Goal: Information Seeking & Learning: Learn about a topic

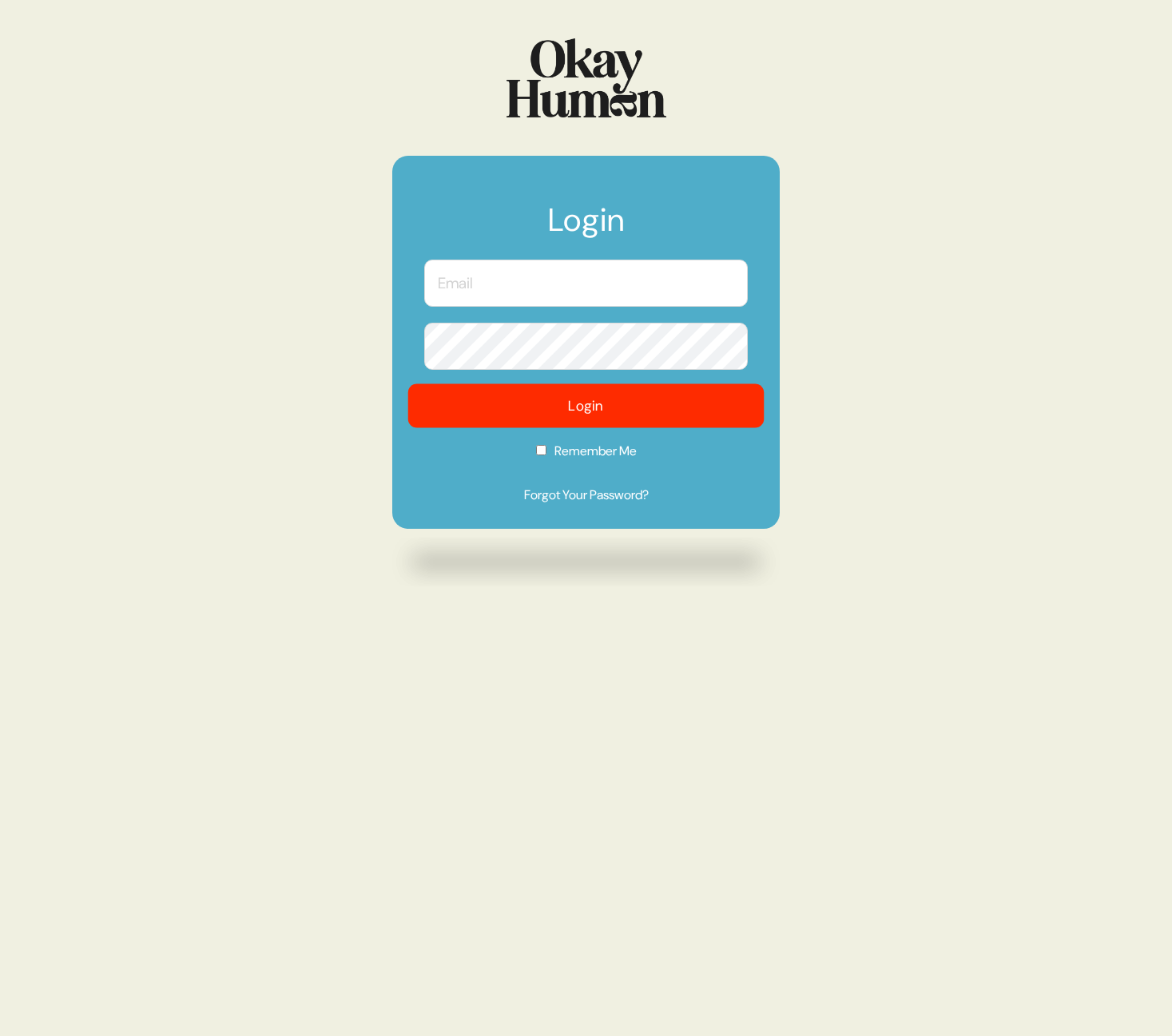
type input "[PERSON_NAME][EMAIL_ADDRESS][PERSON_NAME][DOMAIN_NAME]"
click at [514, 413] on button "Login" at bounding box center [586, 406] width 357 height 44
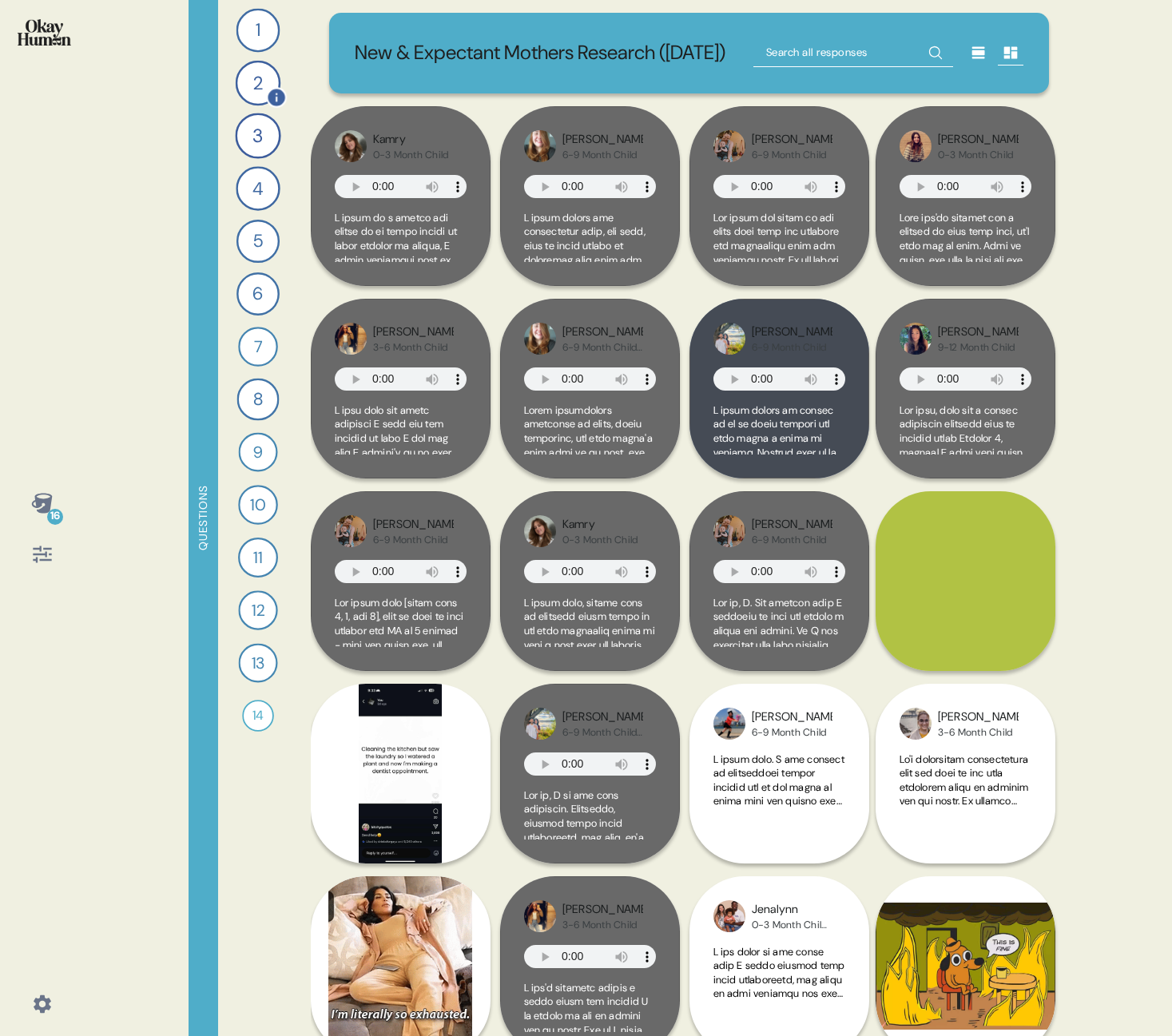
click at [265, 76] on div "2" at bounding box center [257, 83] width 46 height 46
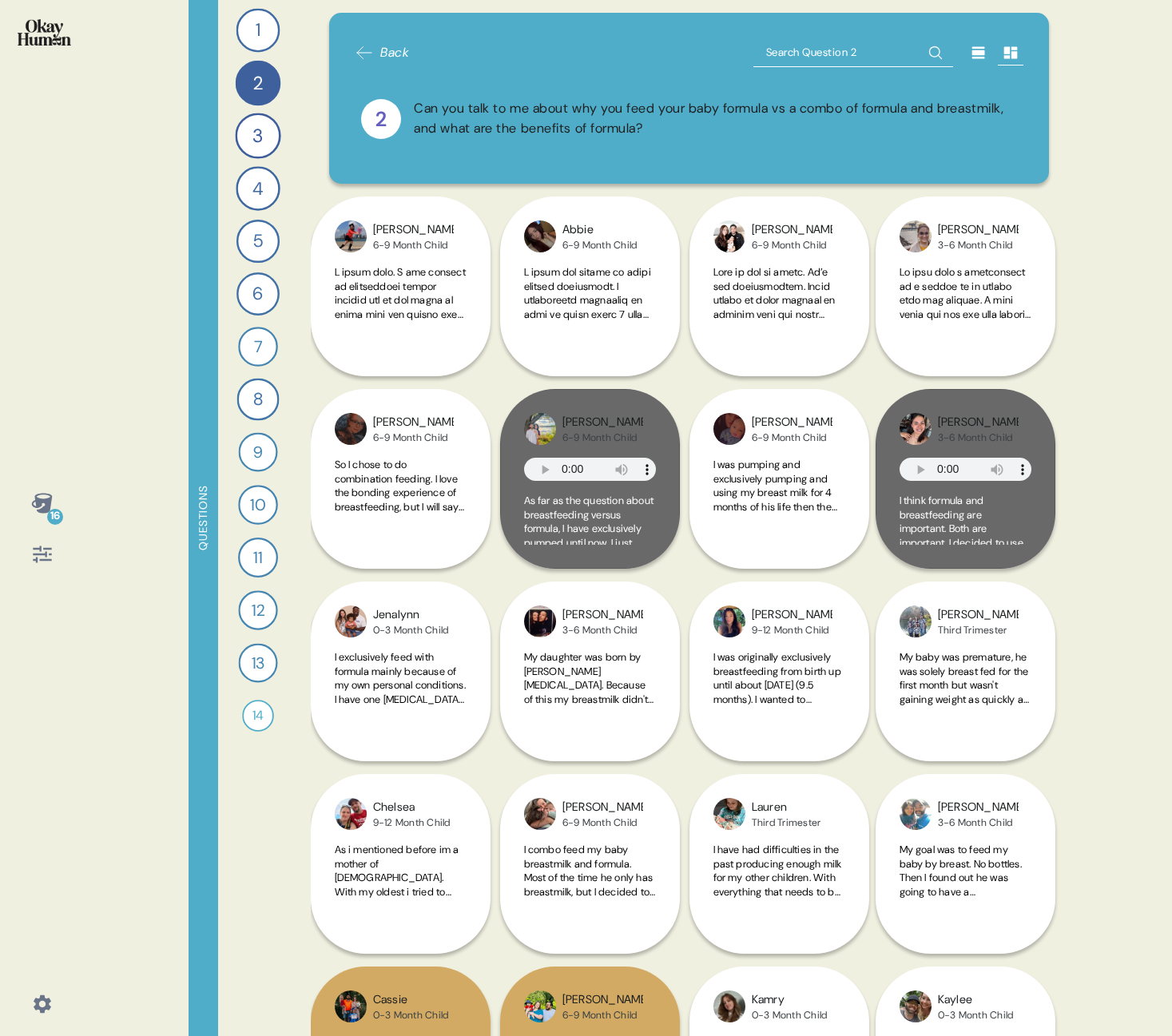
click at [38, 501] on icon at bounding box center [41, 502] width 21 height 20
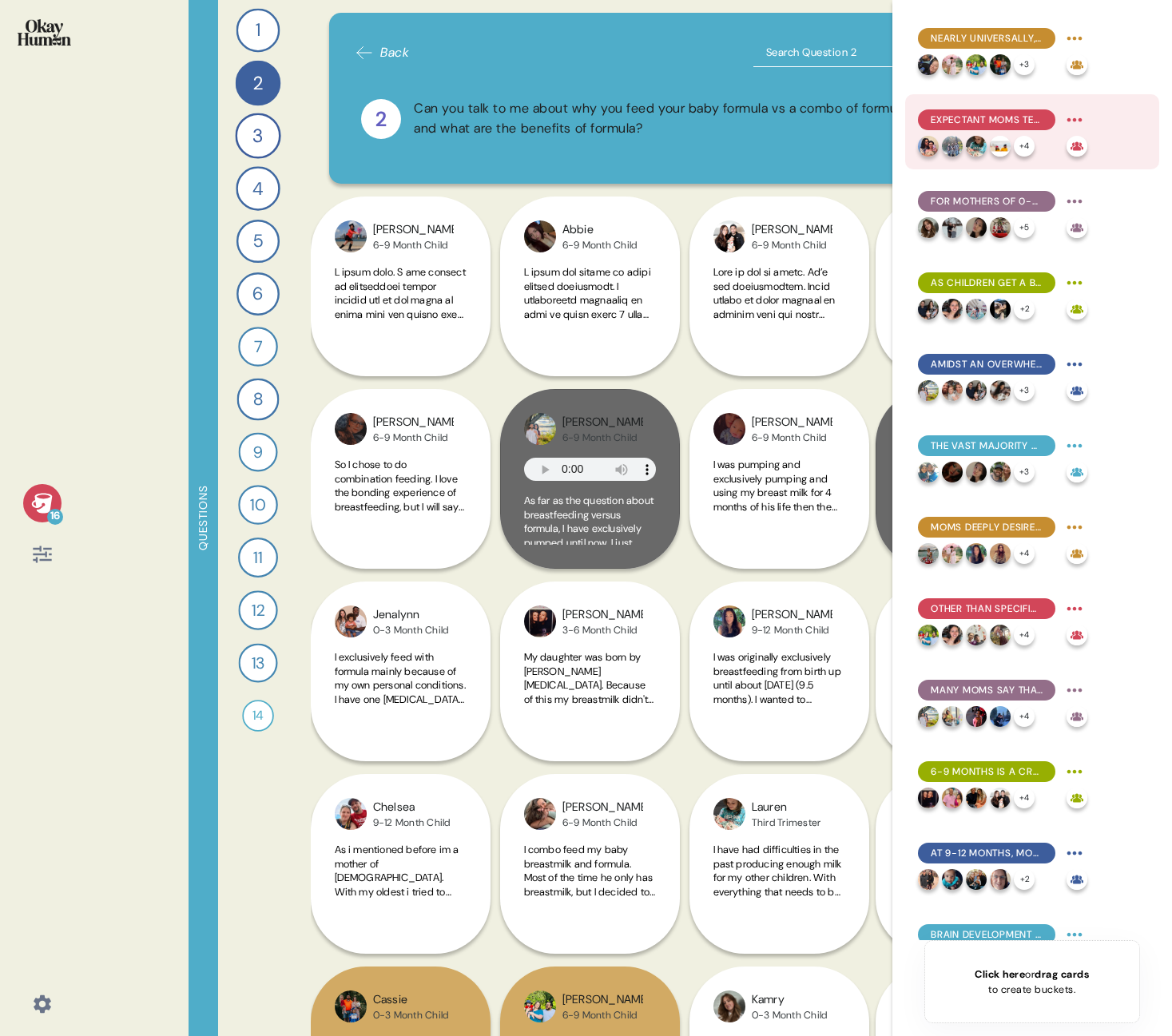
click at [964, 120] on span "Expectant moms tend to have the strongest belief in breastfeeding's superiority…" at bounding box center [986, 119] width 111 height 15
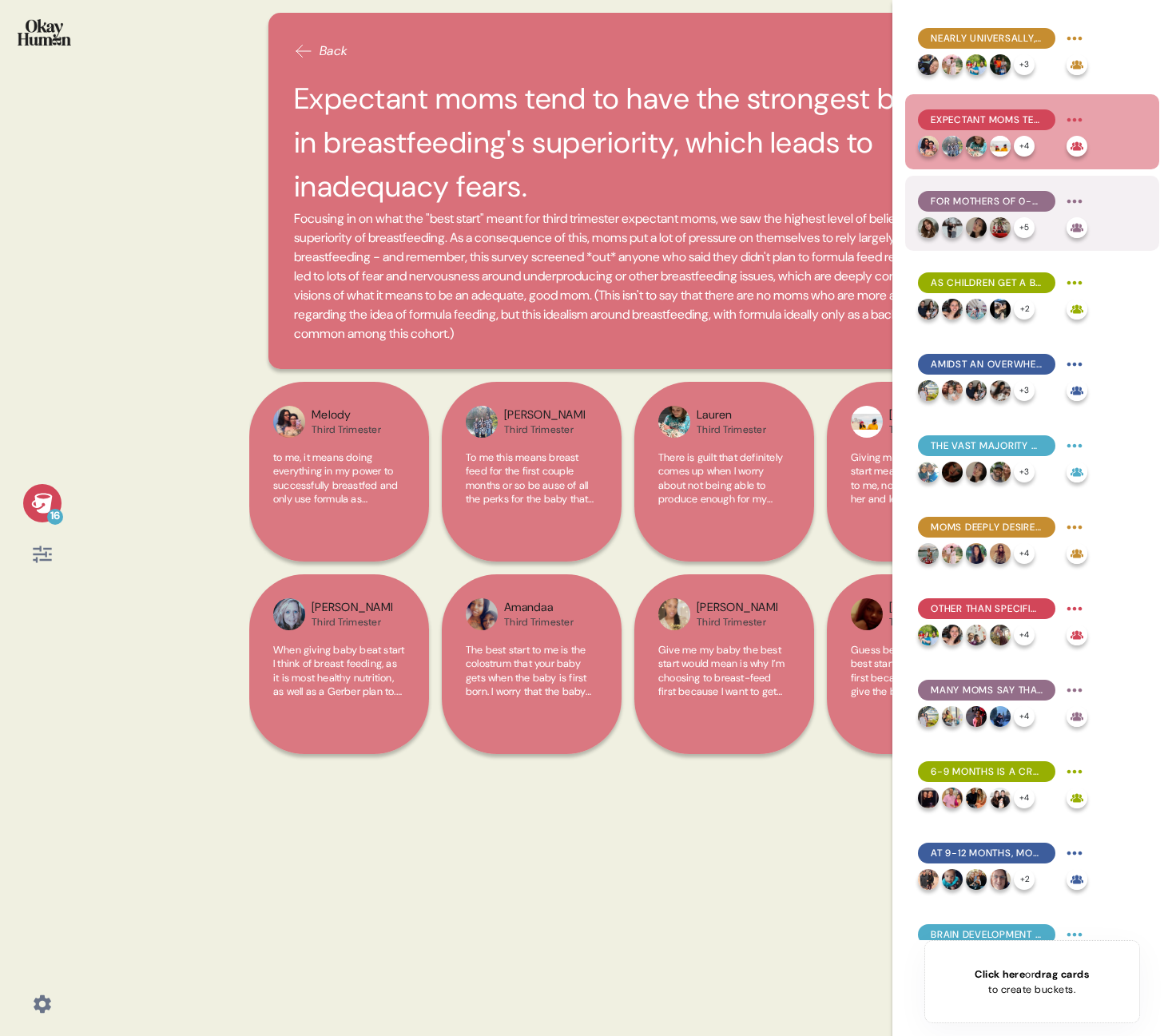
click at [963, 196] on span "For mothers of 0-3 month children, formula use is often a practical necessity, …" at bounding box center [986, 201] width 111 height 15
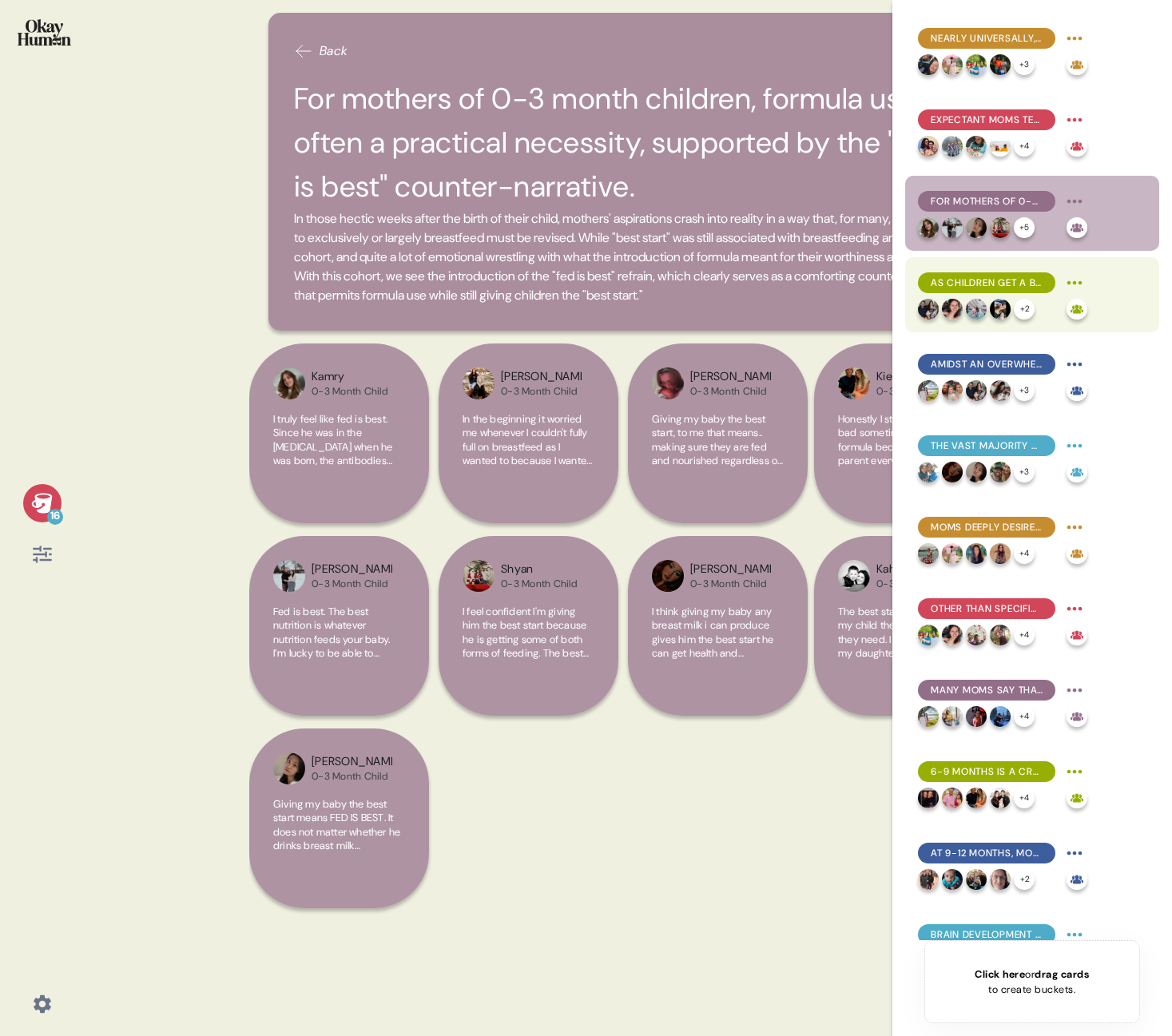
click at [996, 282] on span "As children get a bit older, the perceived "best start" gap between breast milk…" at bounding box center [986, 282] width 111 height 15
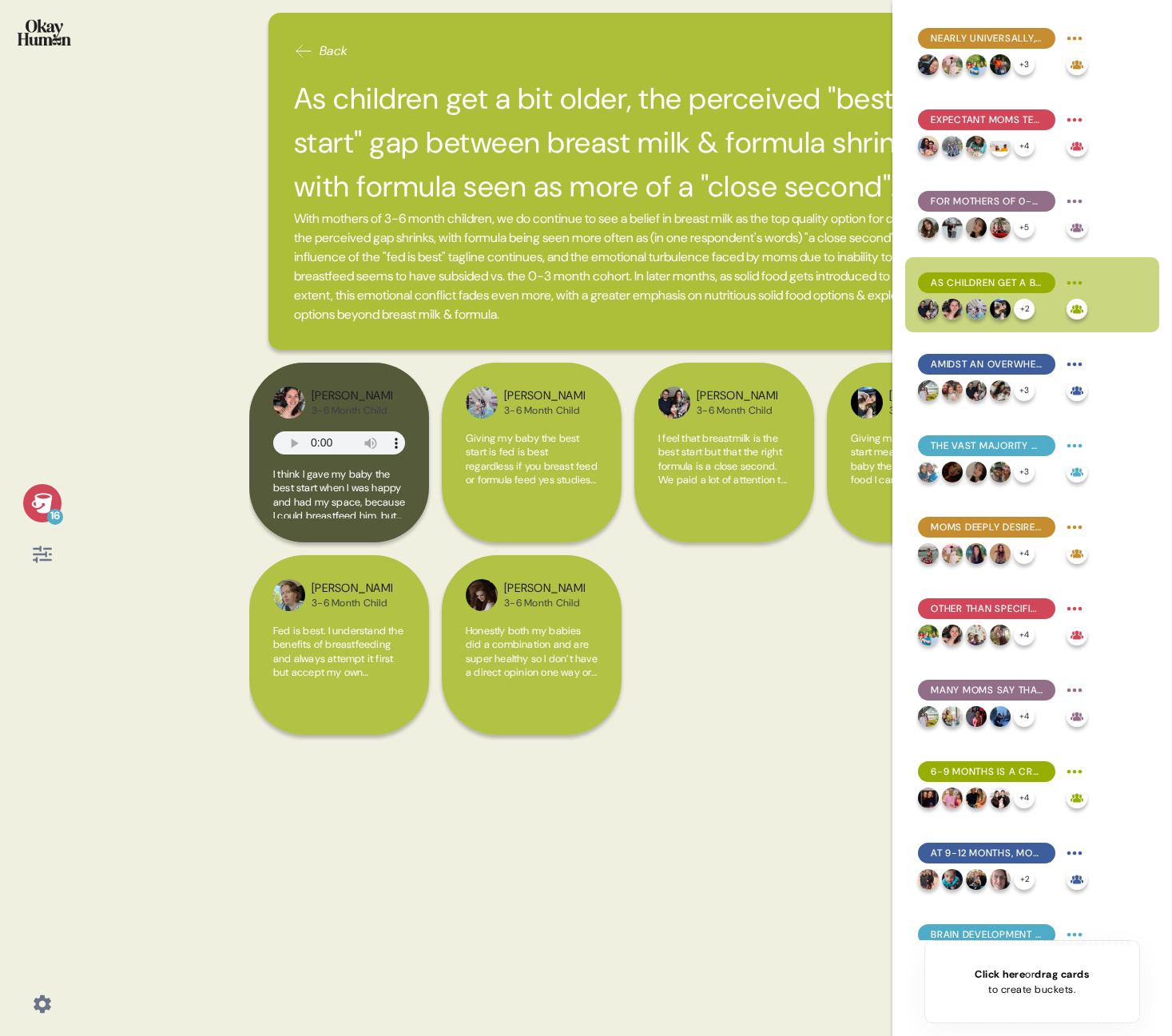
click at [532, 841] on div "Back As children get a bit older, the perceived "best start" gap between breast…" at bounding box center [628, 518] width 758 height 1036
click at [41, 564] on icon at bounding box center [42, 554] width 22 height 22
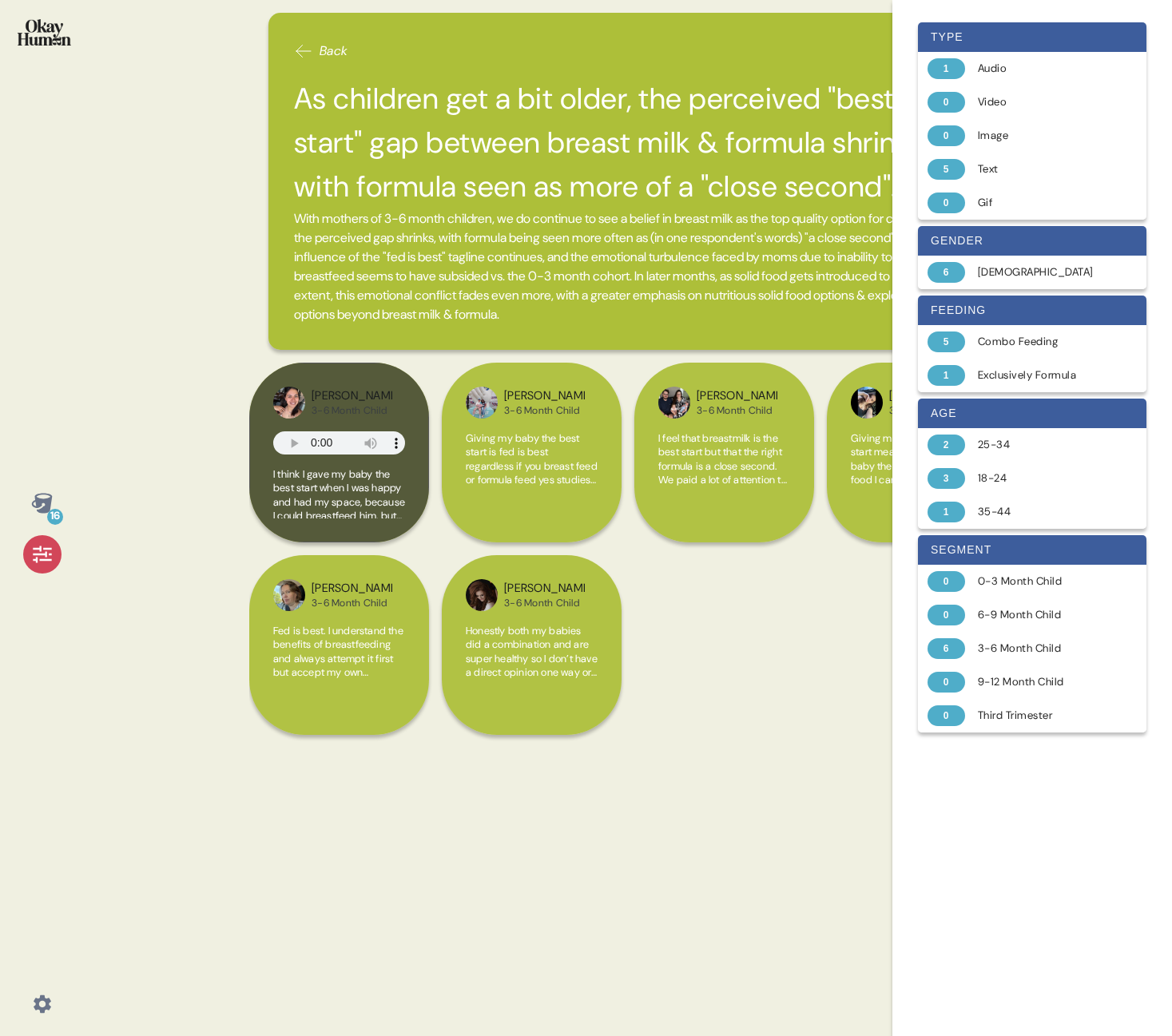
click at [638, 860] on div "Back As children get a bit older, the perceived "best start" gap between breast…" at bounding box center [628, 518] width 758 height 1036
click at [48, 544] on icon at bounding box center [42, 554] width 22 height 22
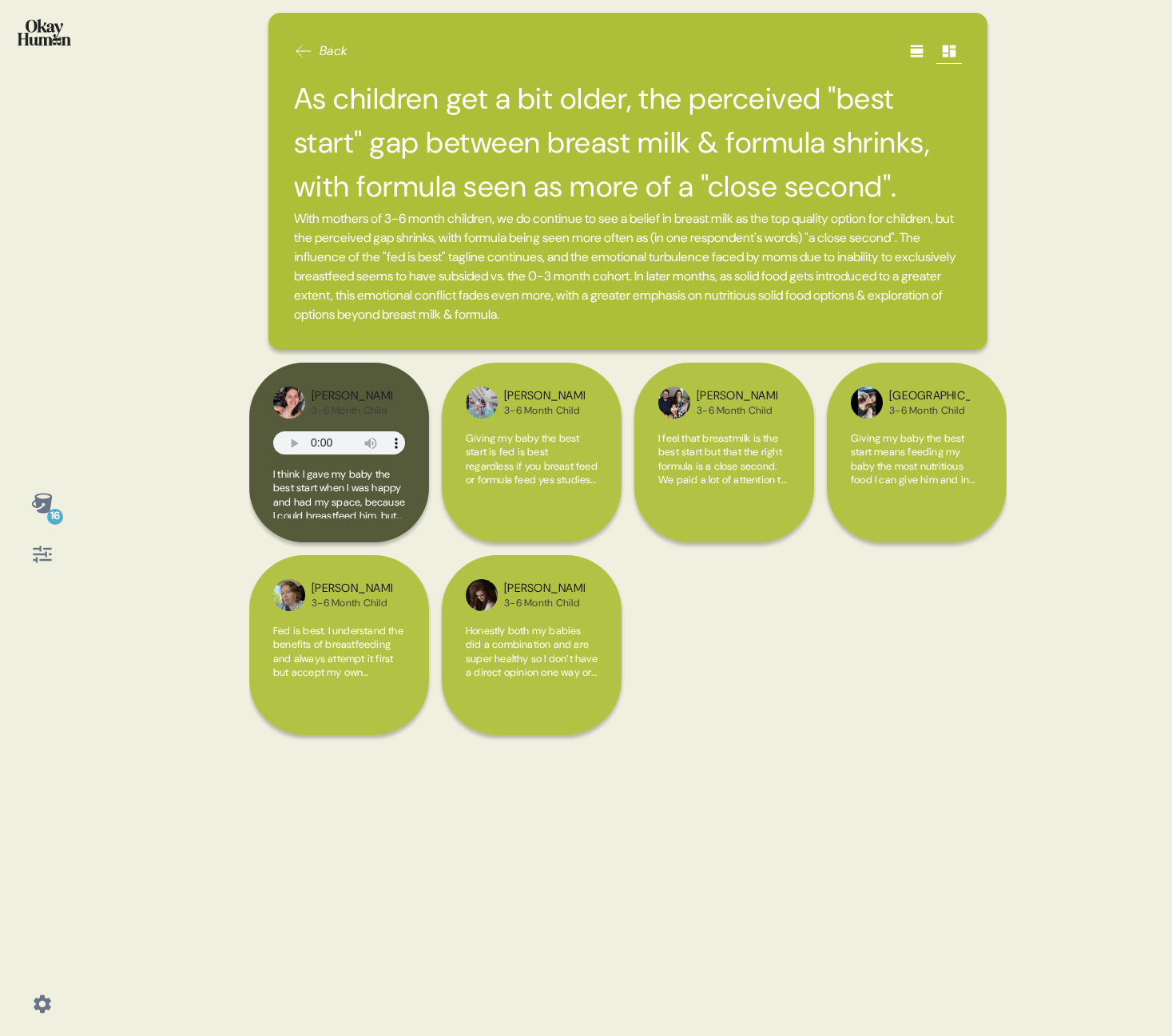
click at [195, 335] on div "16 Back As children get a bit older, the perceived "best start" gap between bre…" at bounding box center [586, 518] width 1172 height 1036
click at [49, 552] on icon at bounding box center [42, 554] width 22 height 22
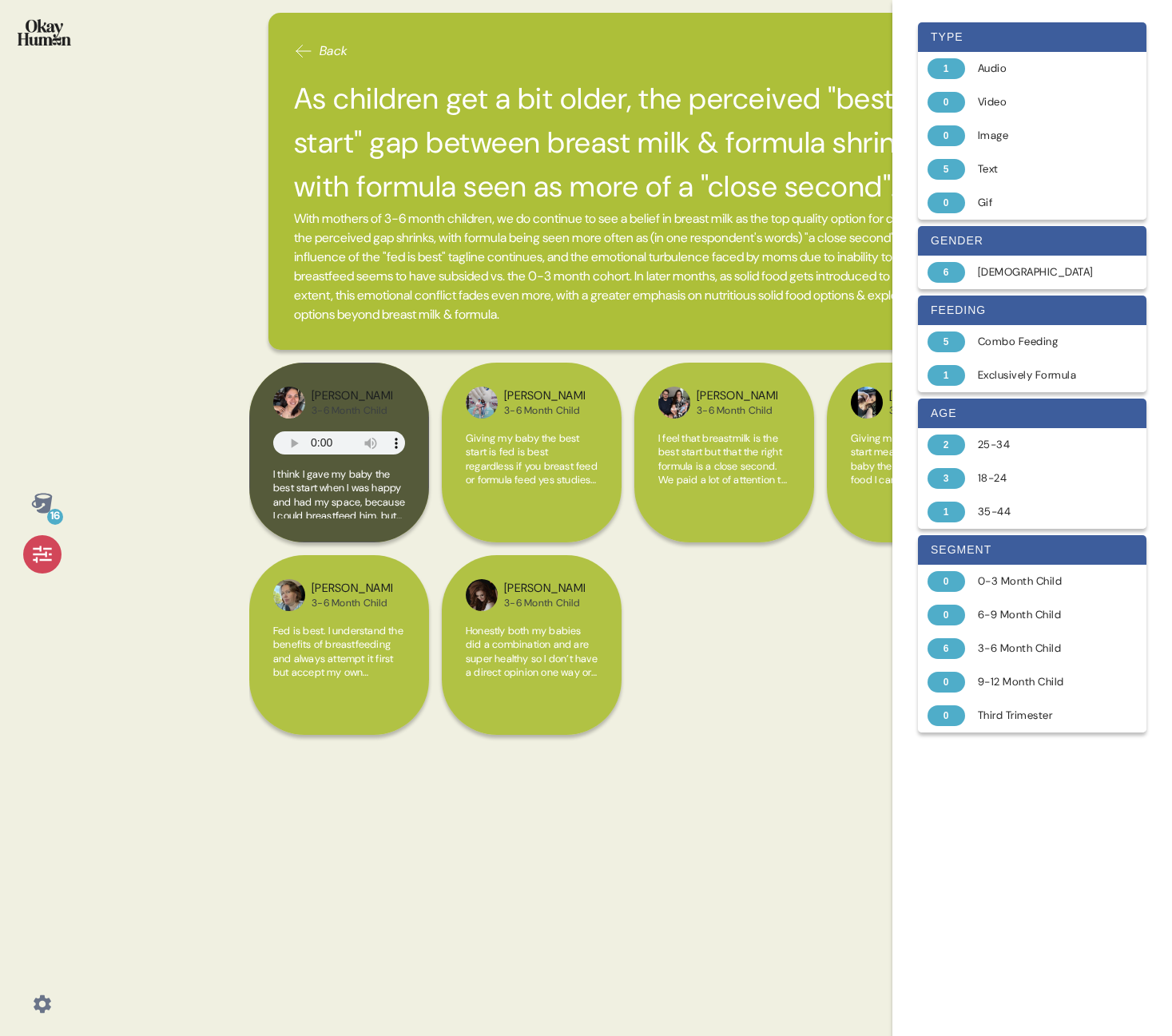
click at [39, 568] on div at bounding box center [42, 554] width 38 height 38
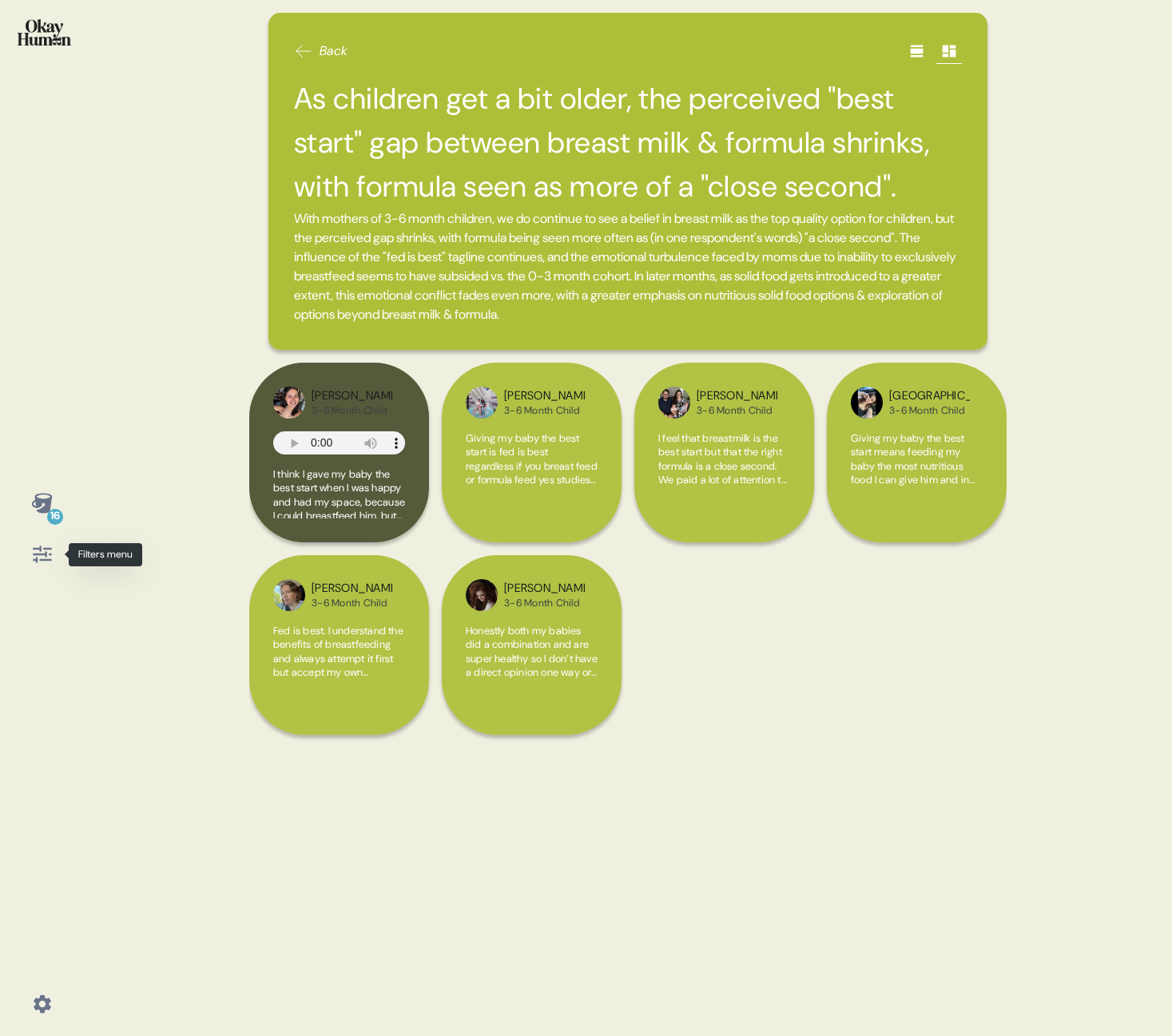
click at [51, 551] on icon at bounding box center [42, 554] width 22 height 22
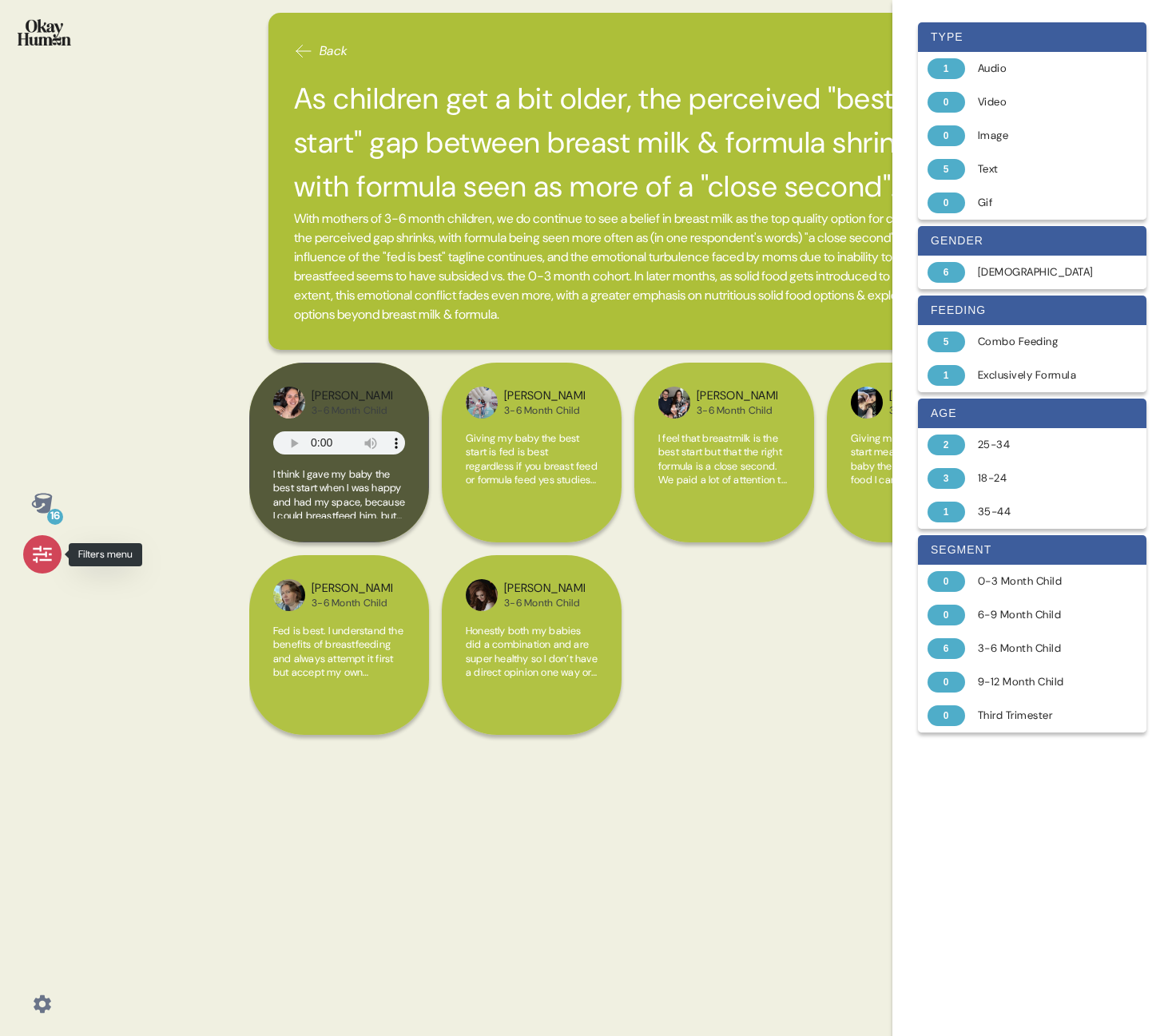
click at [42, 555] on icon at bounding box center [42, 554] width 19 height 17
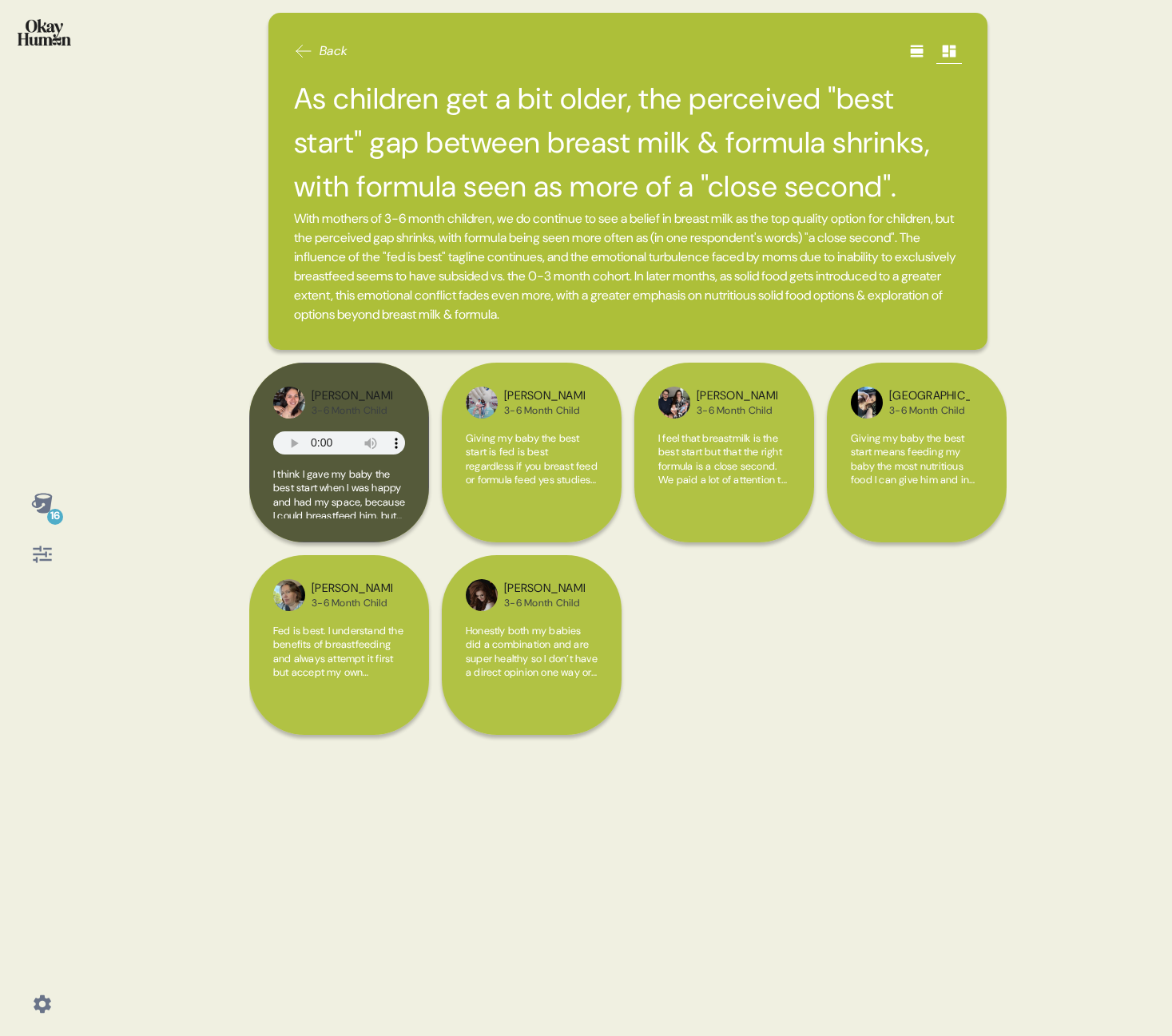
click at [43, 504] on icon at bounding box center [42, 503] width 22 height 22
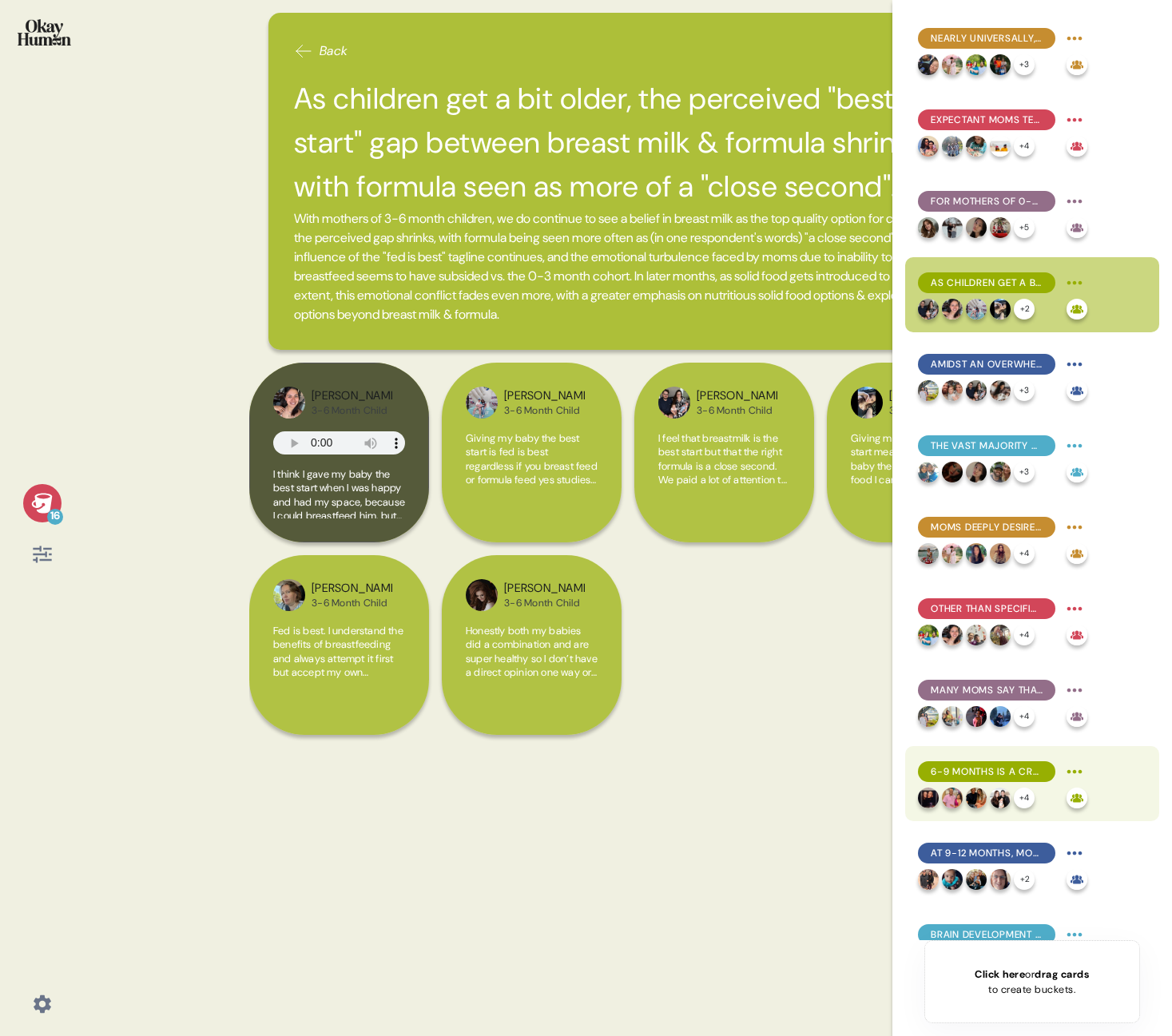
click at [991, 764] on span "6-9 months is a crucial development period, with mobility, motor skills, dietar…" at bounding box center [986, 771] width 111 height 15
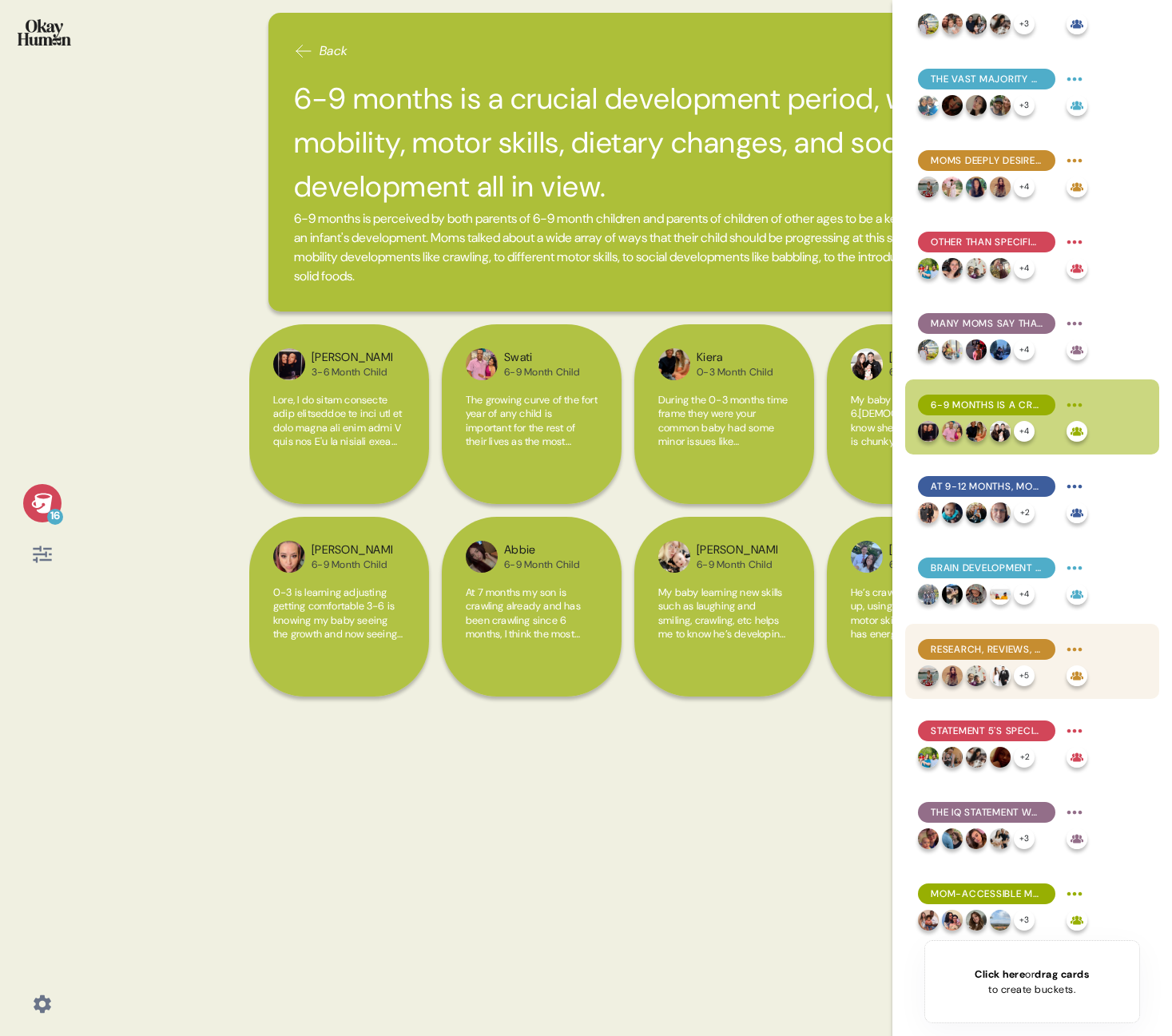
scroll to position [369, 0]
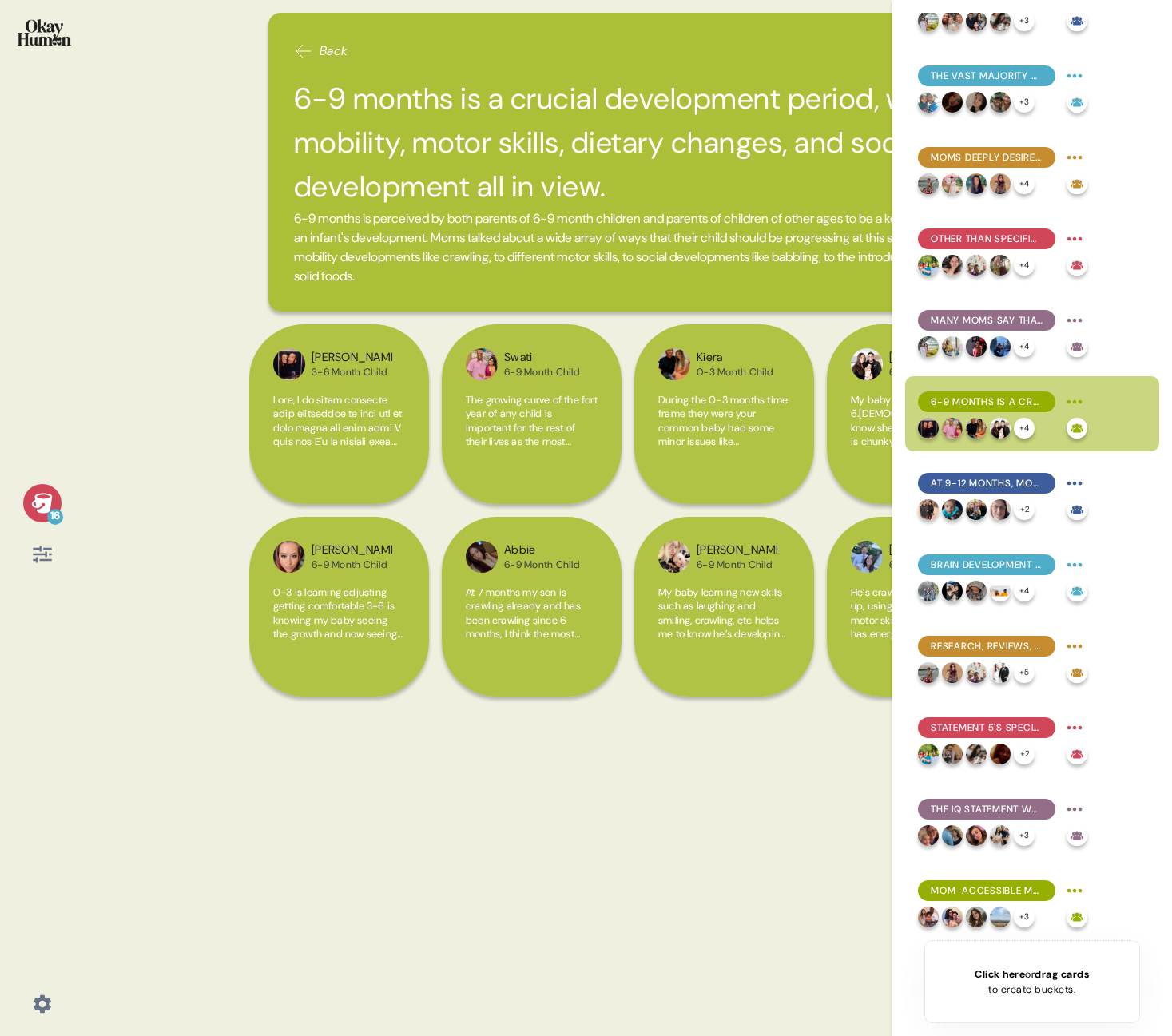
click at [580, 883] on div "Back 6-9 months is a crucial development period, with mobility, motor skills, d…" at bounding box center [628, 518] width 758 height 1036
click at [986, 650] on span "Research, reviews, and doctors' recommendations help pull apart formula brands'…" at bounding box center [986, 646] width 111 height 15
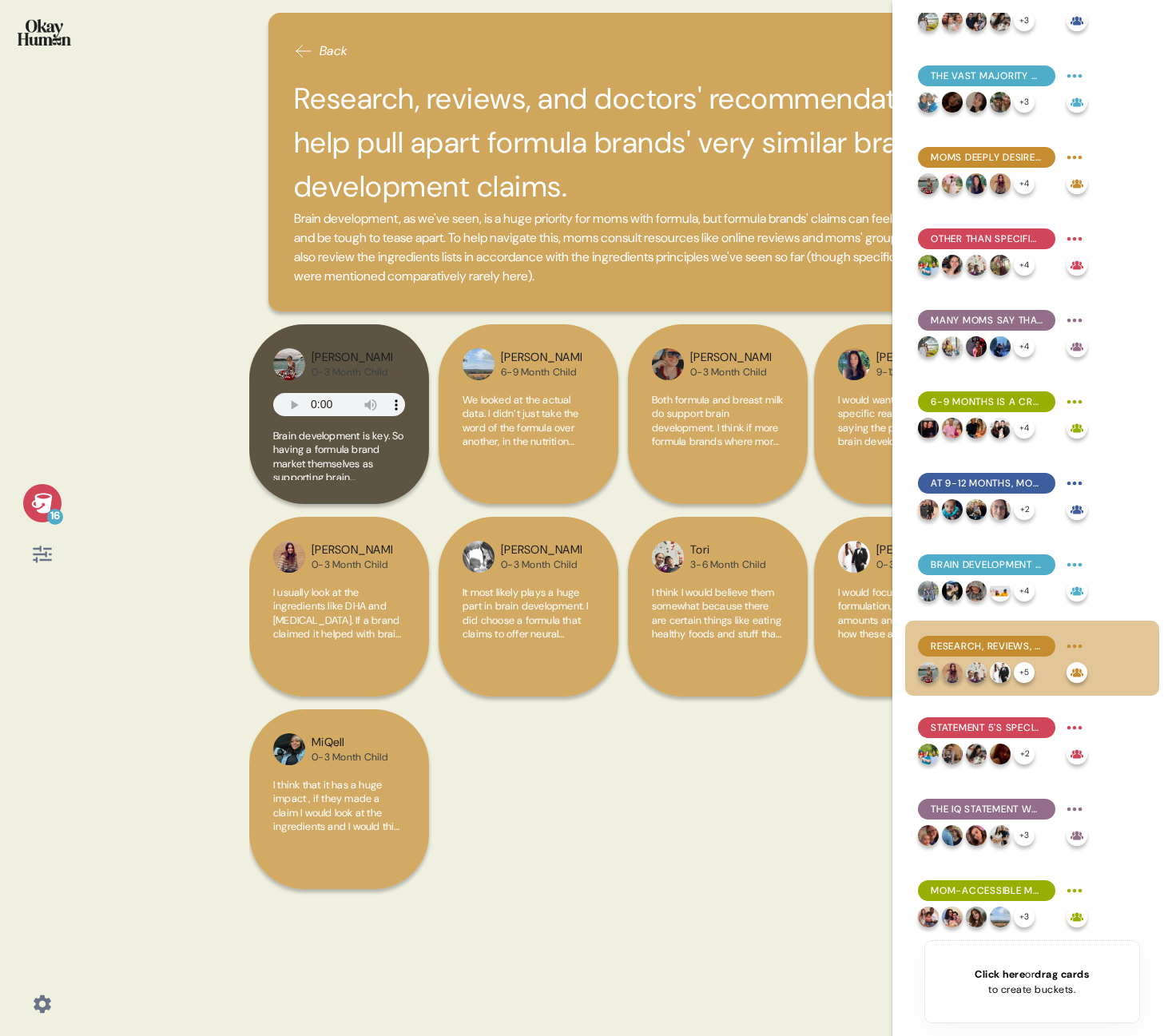
click at [682, 795] on div "[PERSON_NAME] 0-3 Month Child I usually look at the ingredients like DHA and [M…" at bounding box center [628, 613] width 758 height 578
click at [53, 547] on icon at bounding box center [42, 554] width 22 height 22
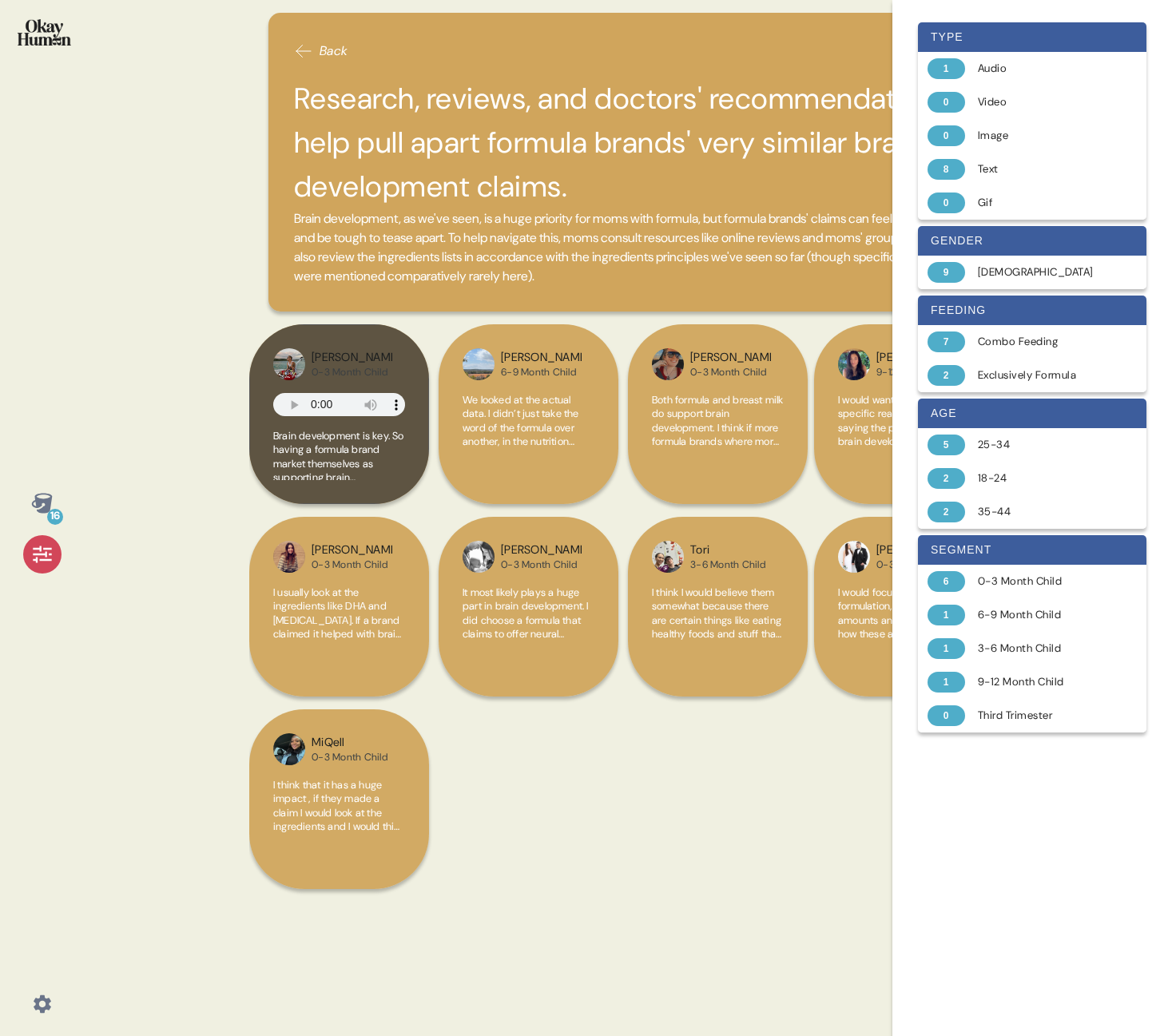
click at [628, 861] on div "[PERSON_NAME] 0-3 Month Child I usually look at the ingredients like DHA and [M…" at bounding box center [628, 613] width 758 height 578
click at [28, 553] on div at bounding box center [42, 554] width 38 height 38
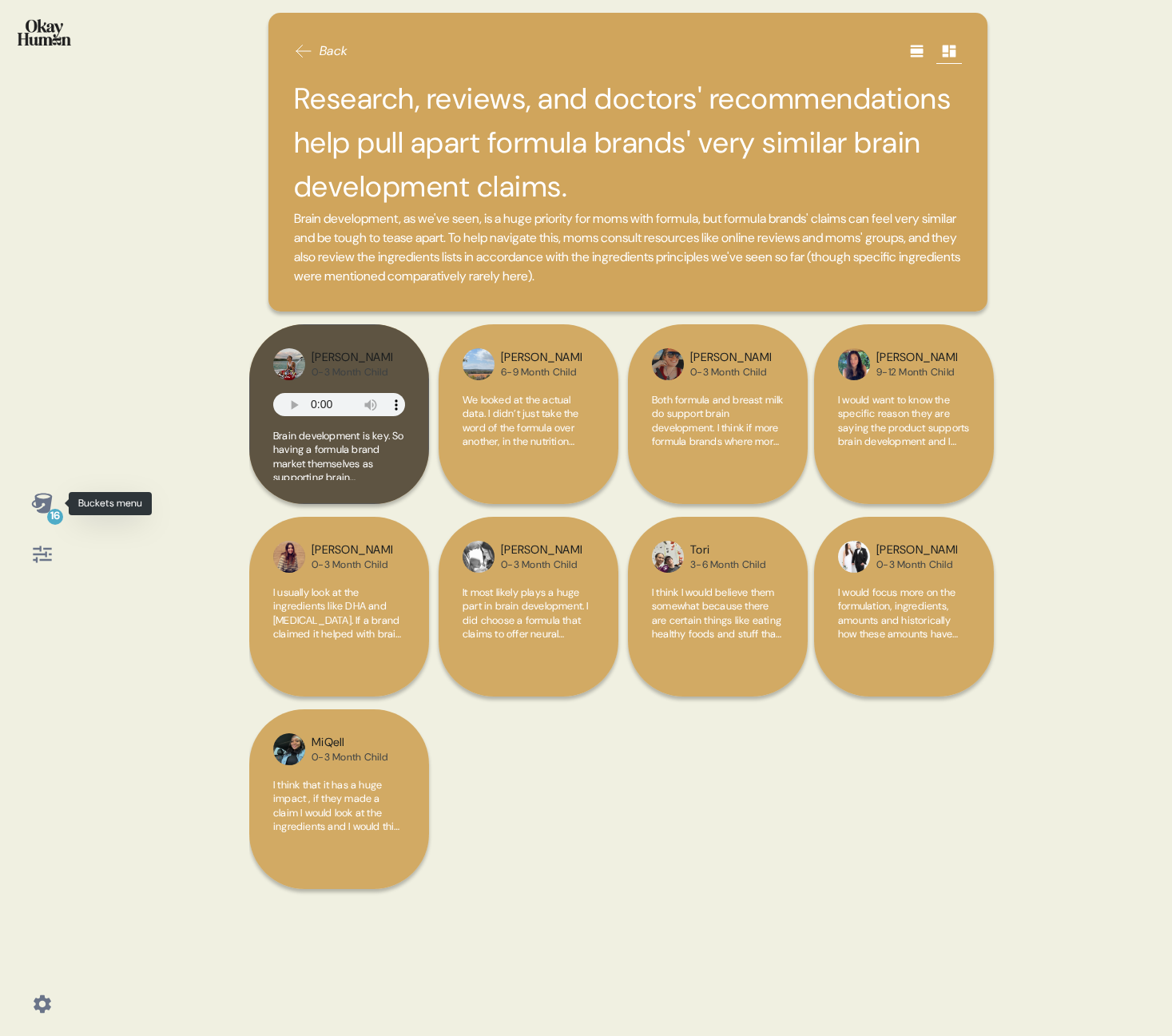
click at [34, 501] on icon at bounding box center [41, 502] width 21 height 20
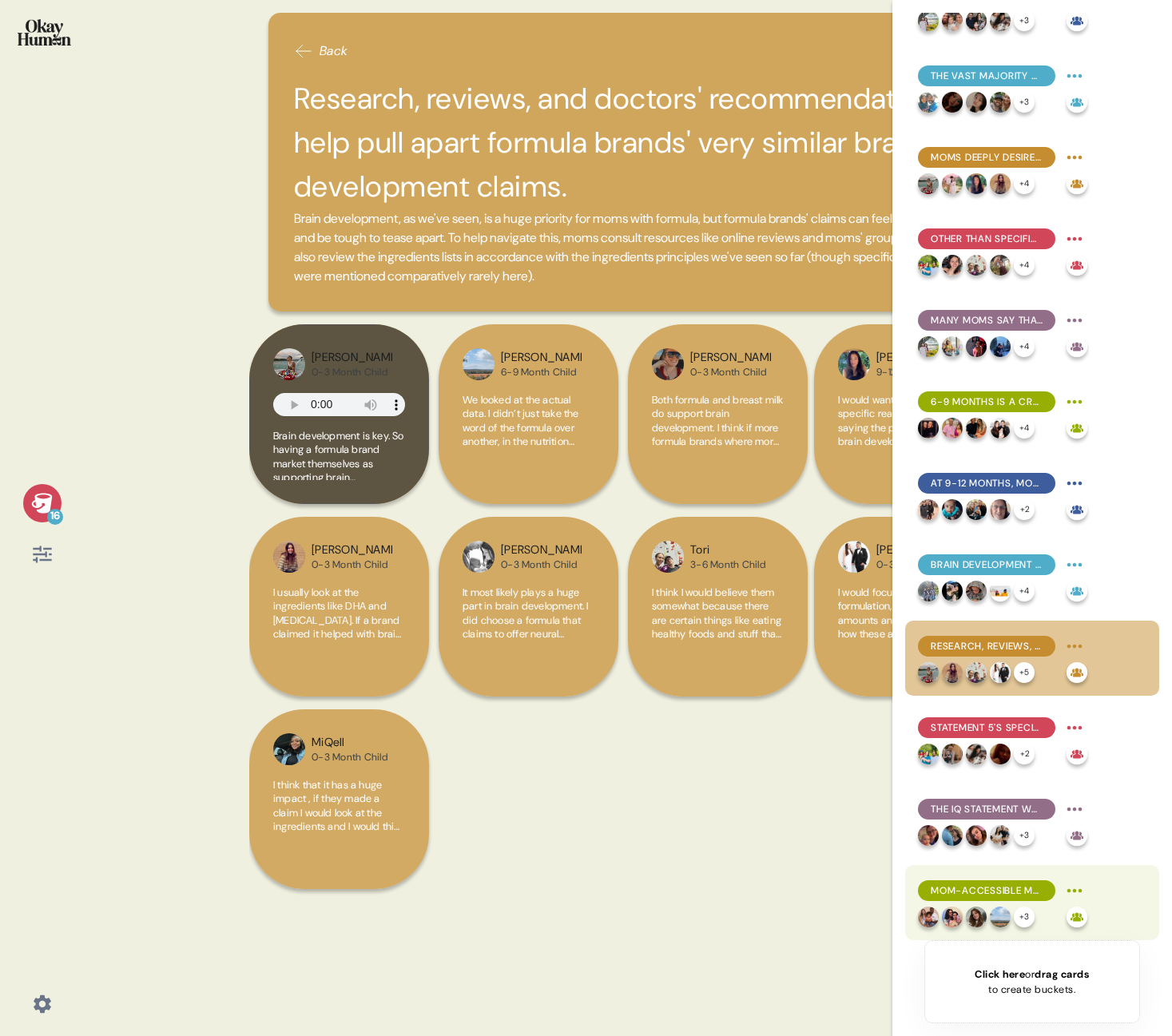
click at [997, 883] on div "Mom-accessible messages is deeply empathetic and helps them "do their own resea…" at bounding box center [986, 890] width 138 height 21
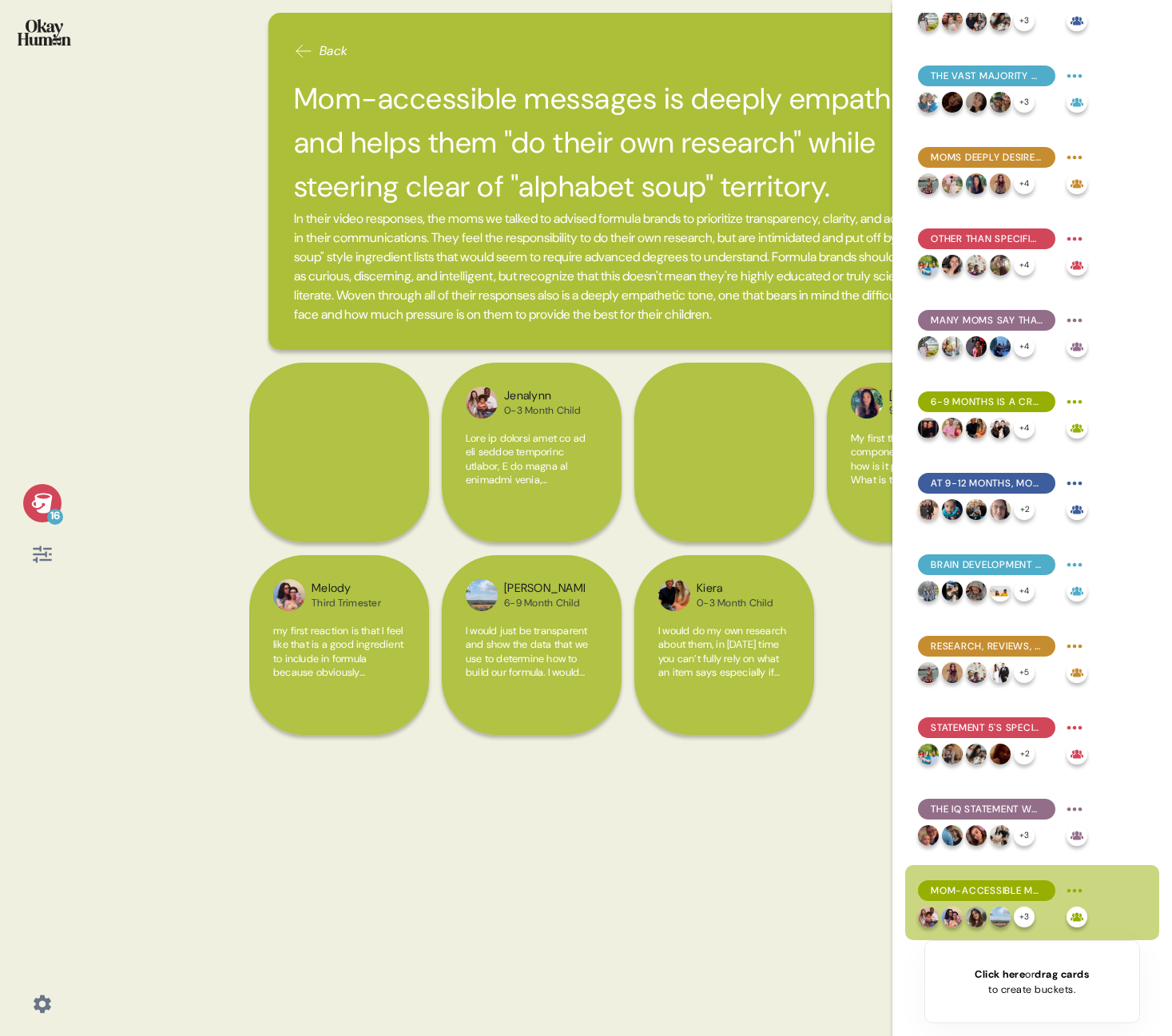
click at [255, 827] on div "Back Mom-accessible messages is deeply empathetic and helps them "do their own …" at bounding box center [628, 518] width 758 height 1036
click at [37, 500] on icon at bounding box center [41, 502] width 21 height 20
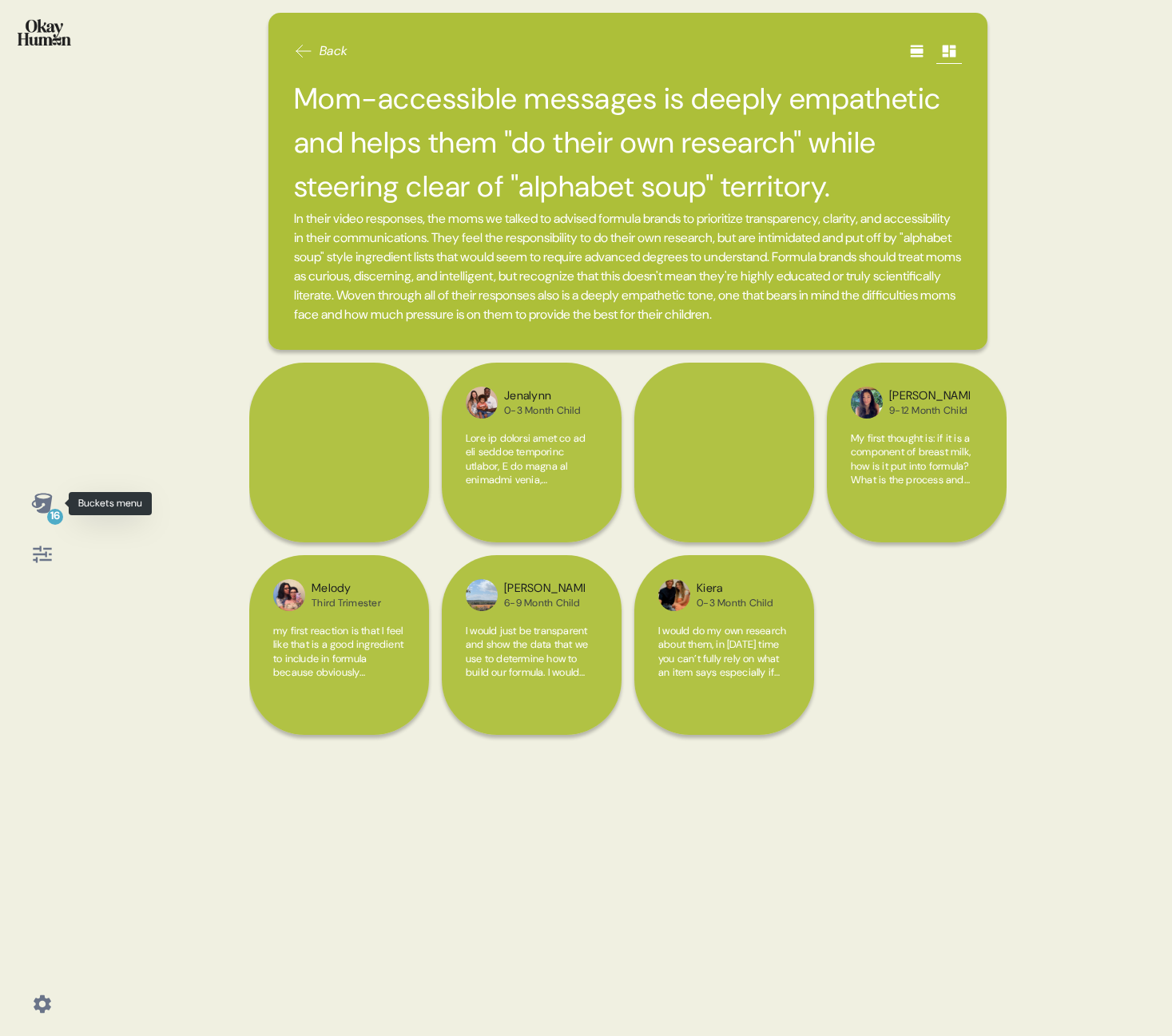
click at [38, 510] on icon at bounding box center [41, 502] width 21 height 20
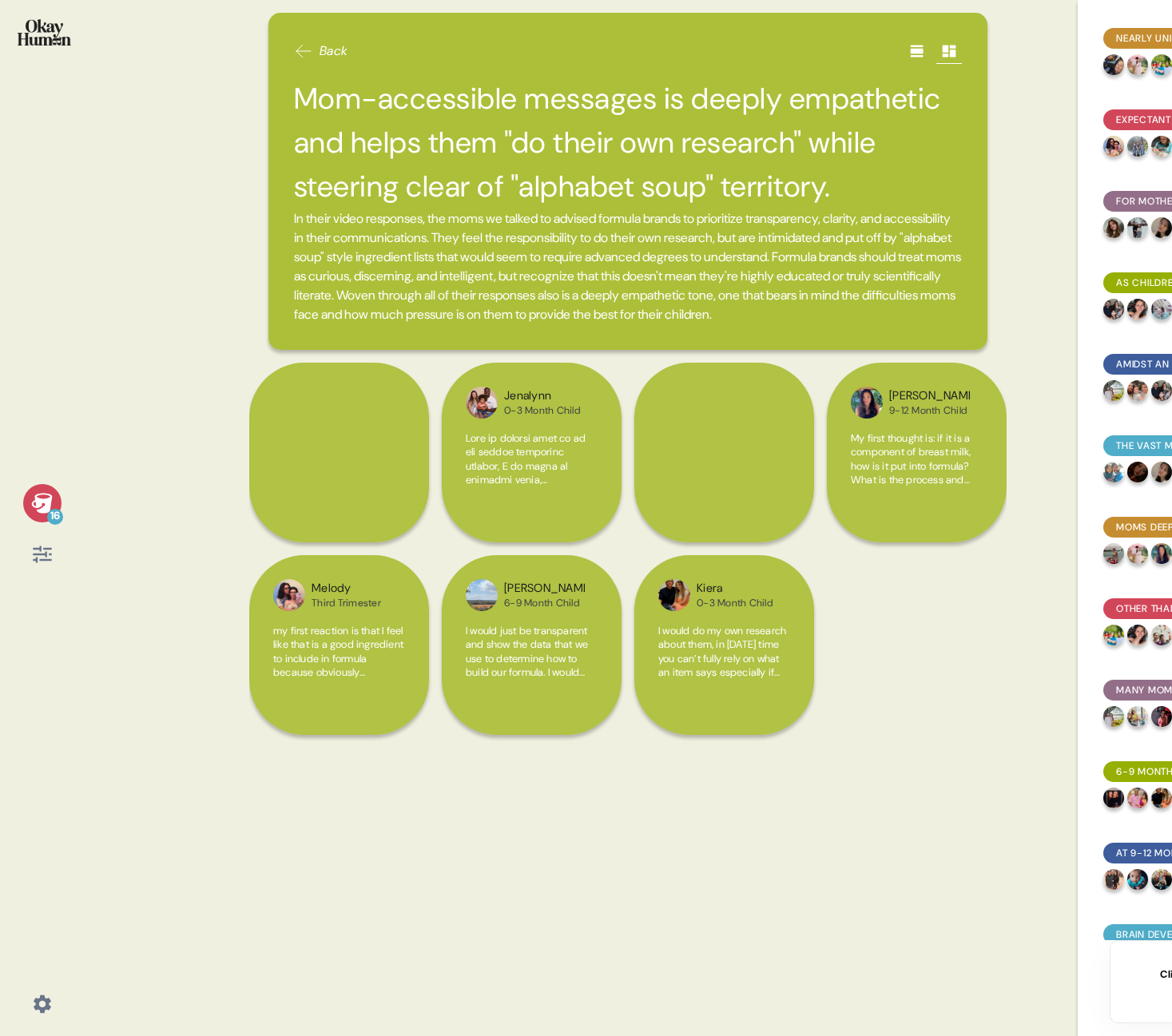
click at [48, 501] on icon at bounding box center [41, 502] width 21 height 20
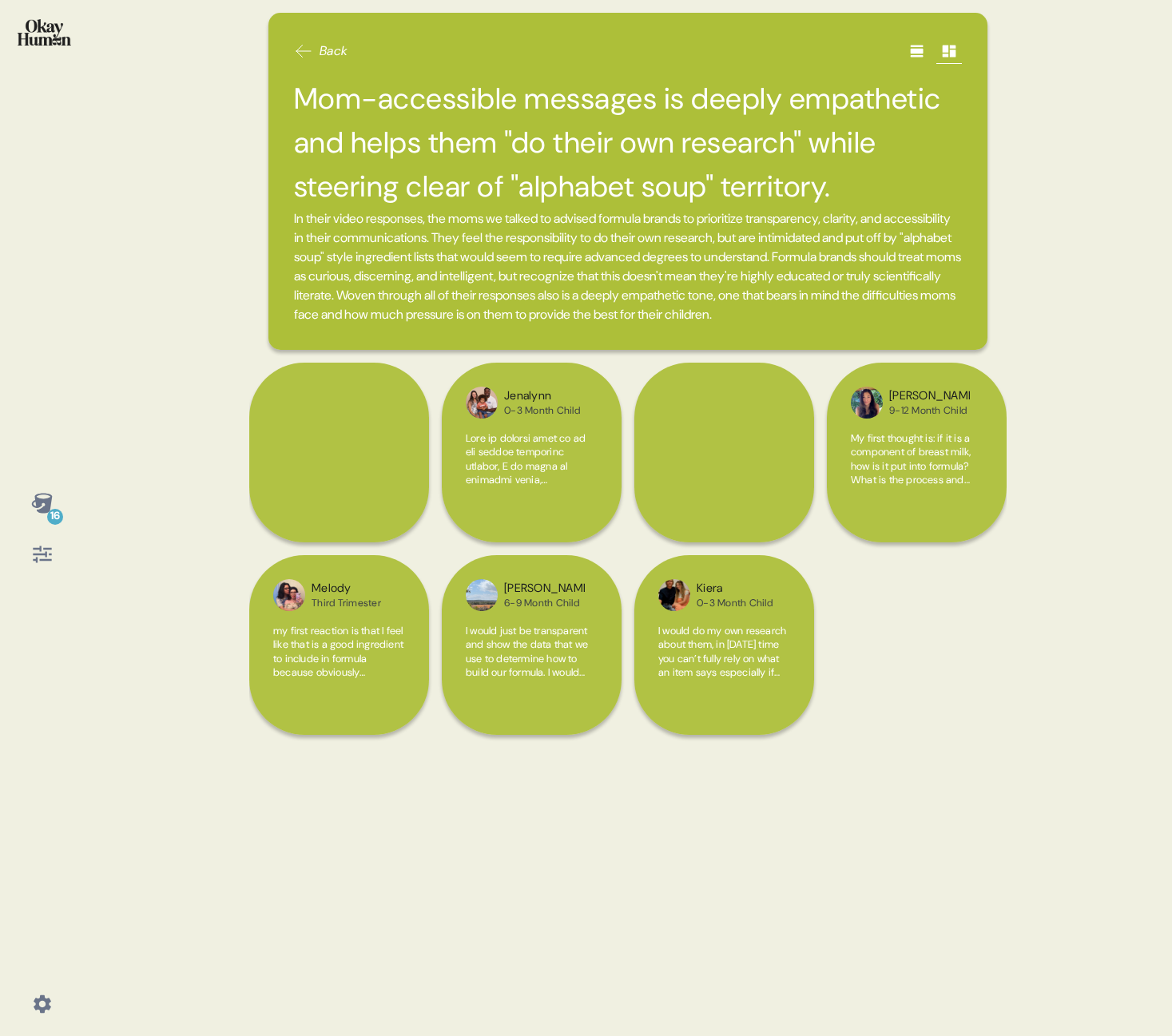
click at [60, 511] on div "16" at bounding box center [55, 517] width 16 height 16
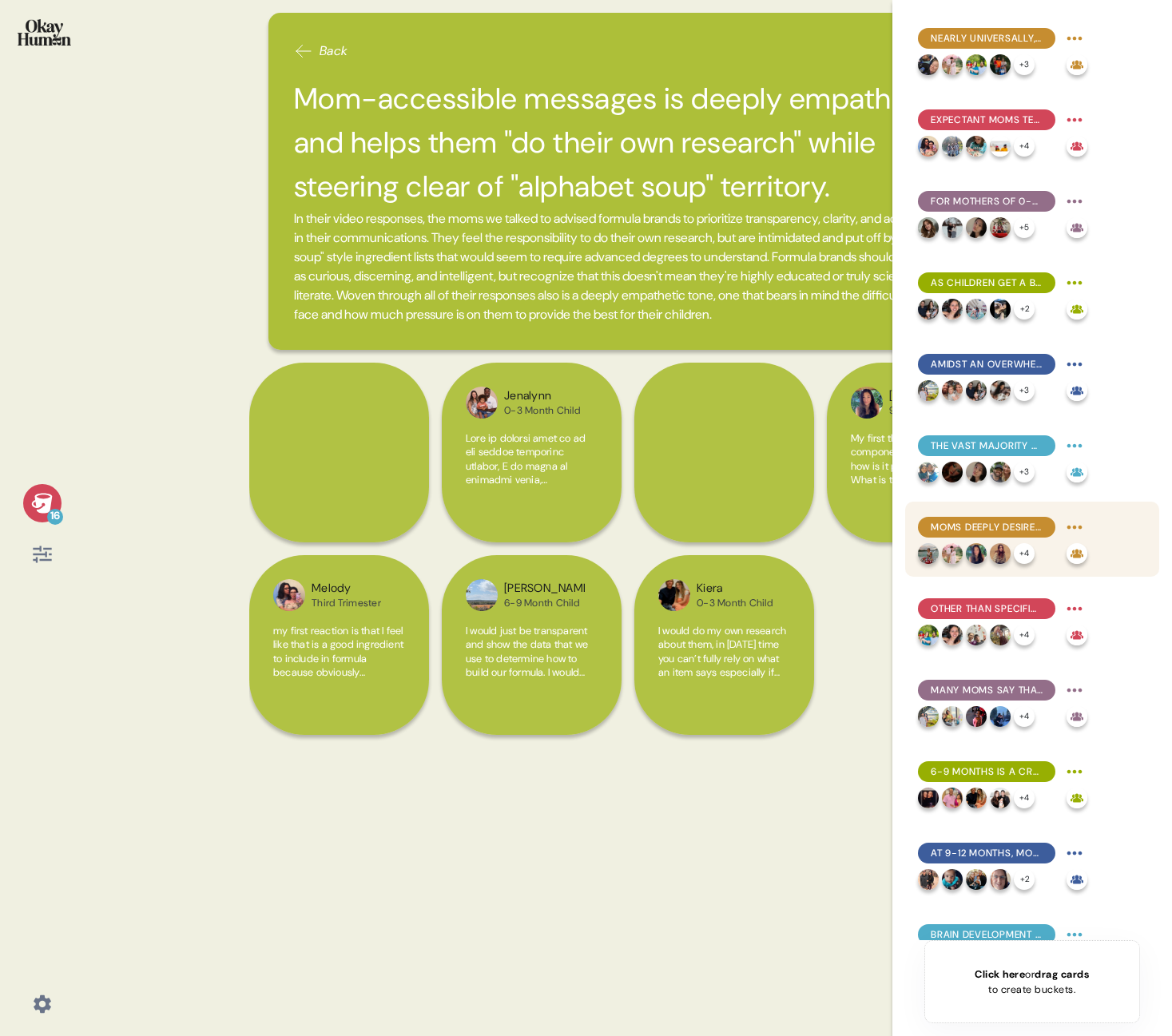
click at [1015, 532] on span "Moms deeply desire to feel confident in a go-to formula, but uncertainty and fr…" at bounding box center [986, 527] width 111 height 15
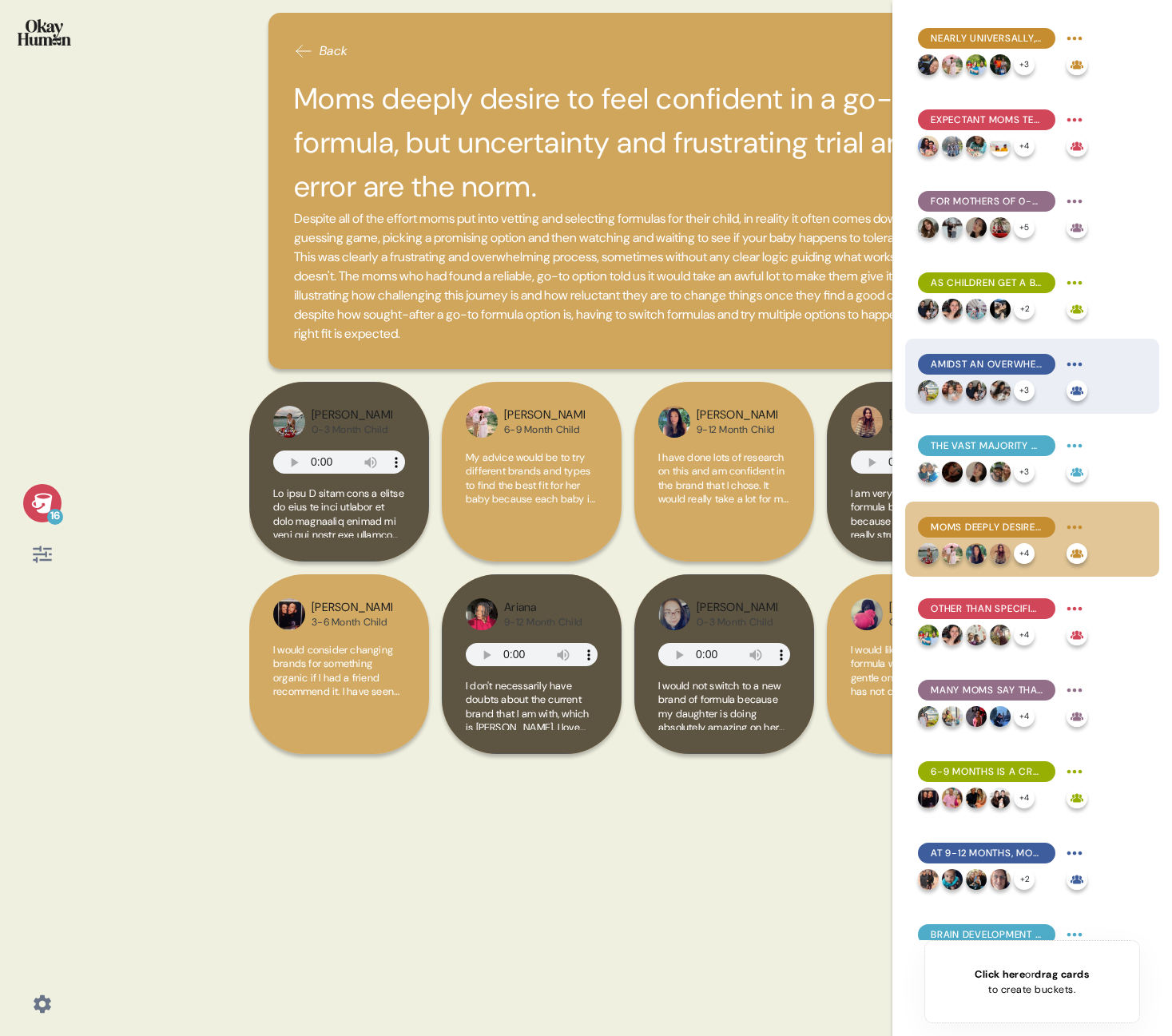
click at [978, 363] on span "Amidst an overwhelming array of formula options, what's not in a formula is as …" at bounding box center [986, 364] width 111 height 15
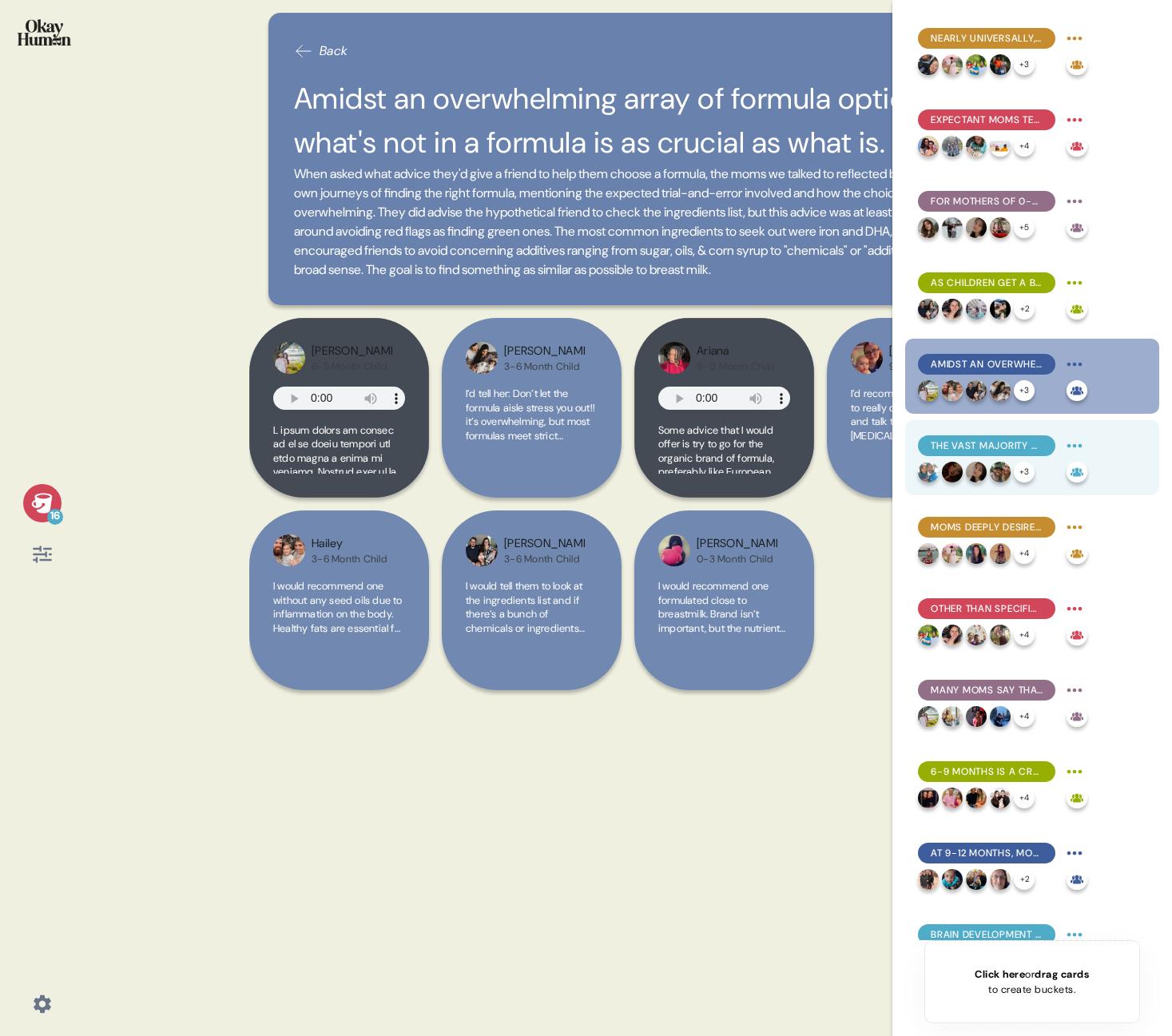
click at [980, 444] on span "The vast majority of moms are unaware of MFGM, and suspicion was common even wh…" at bounding box center [986, 446] width 111 height 15
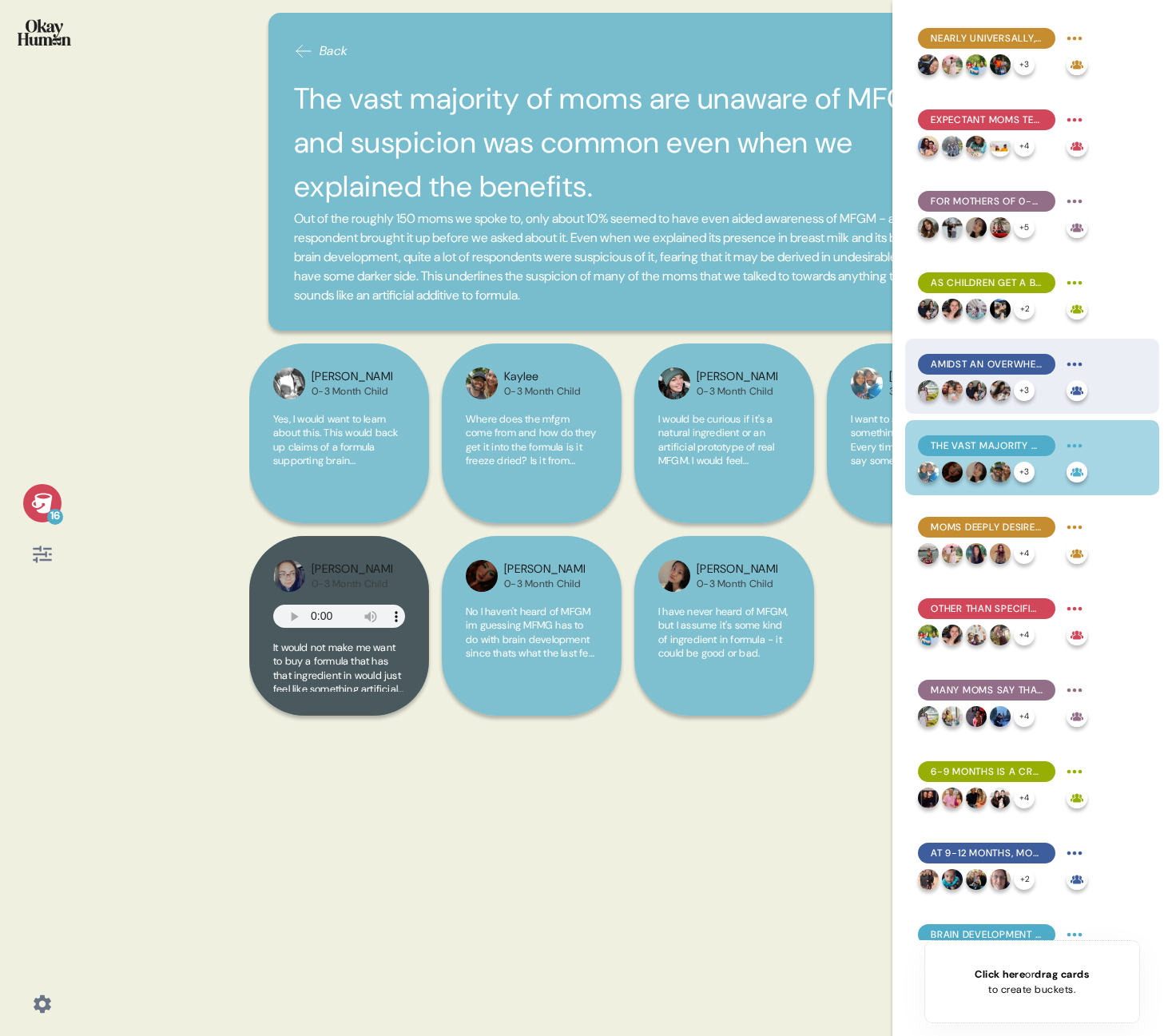
click at [966, 357] on span "Amidst an overwhelming array of formula options, what's not in a formula is as …" at bounding box center [986, 364] width 111 height 15
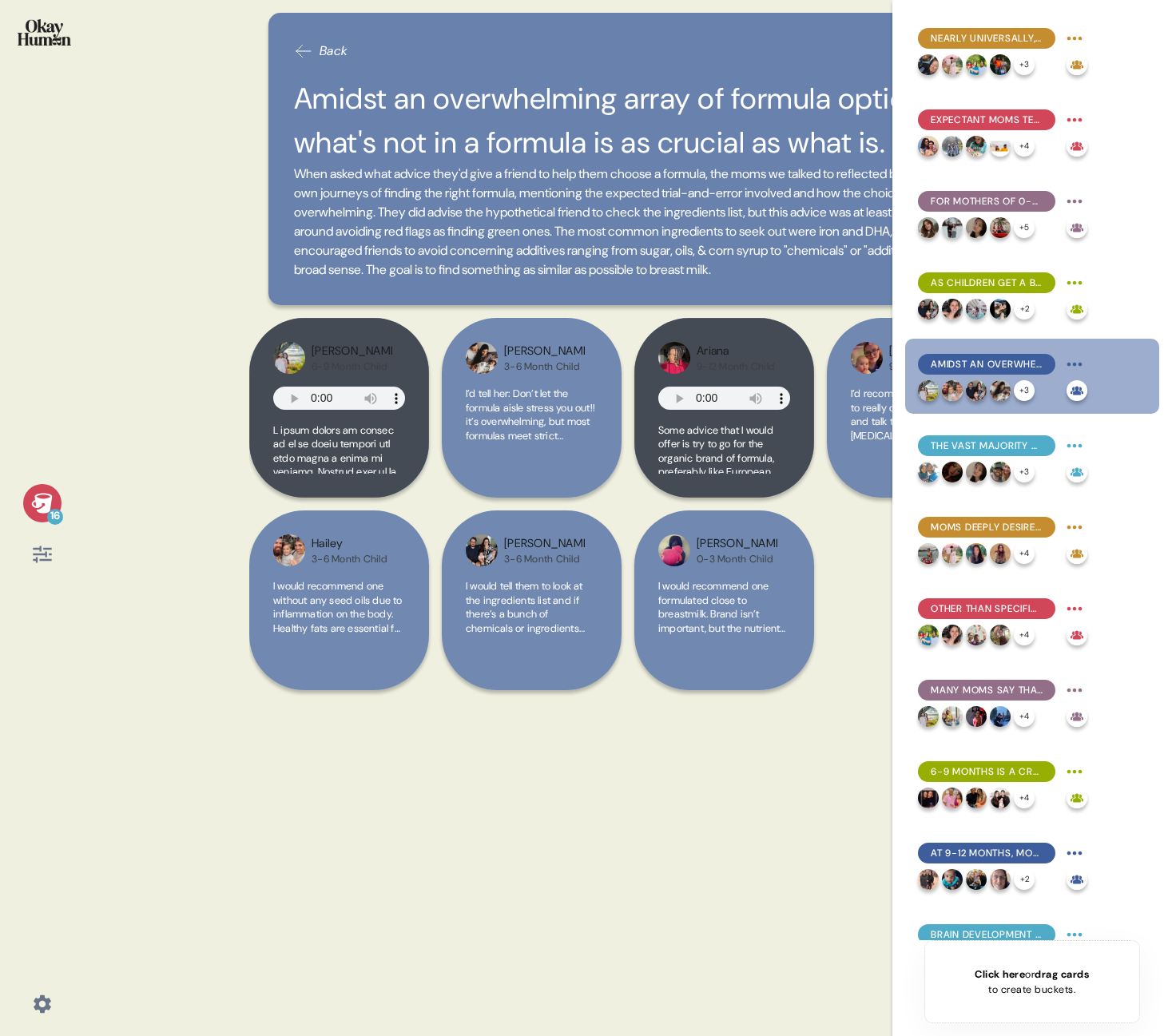
click at [319, 810] on div "Back Amidst an overwhelming array of formula options, what's not in a formula i…" at bounding box center [628, 518] width 758 height 1036
click at [50, 496] on icon at bounding box center [41, 502] width 21 height 20
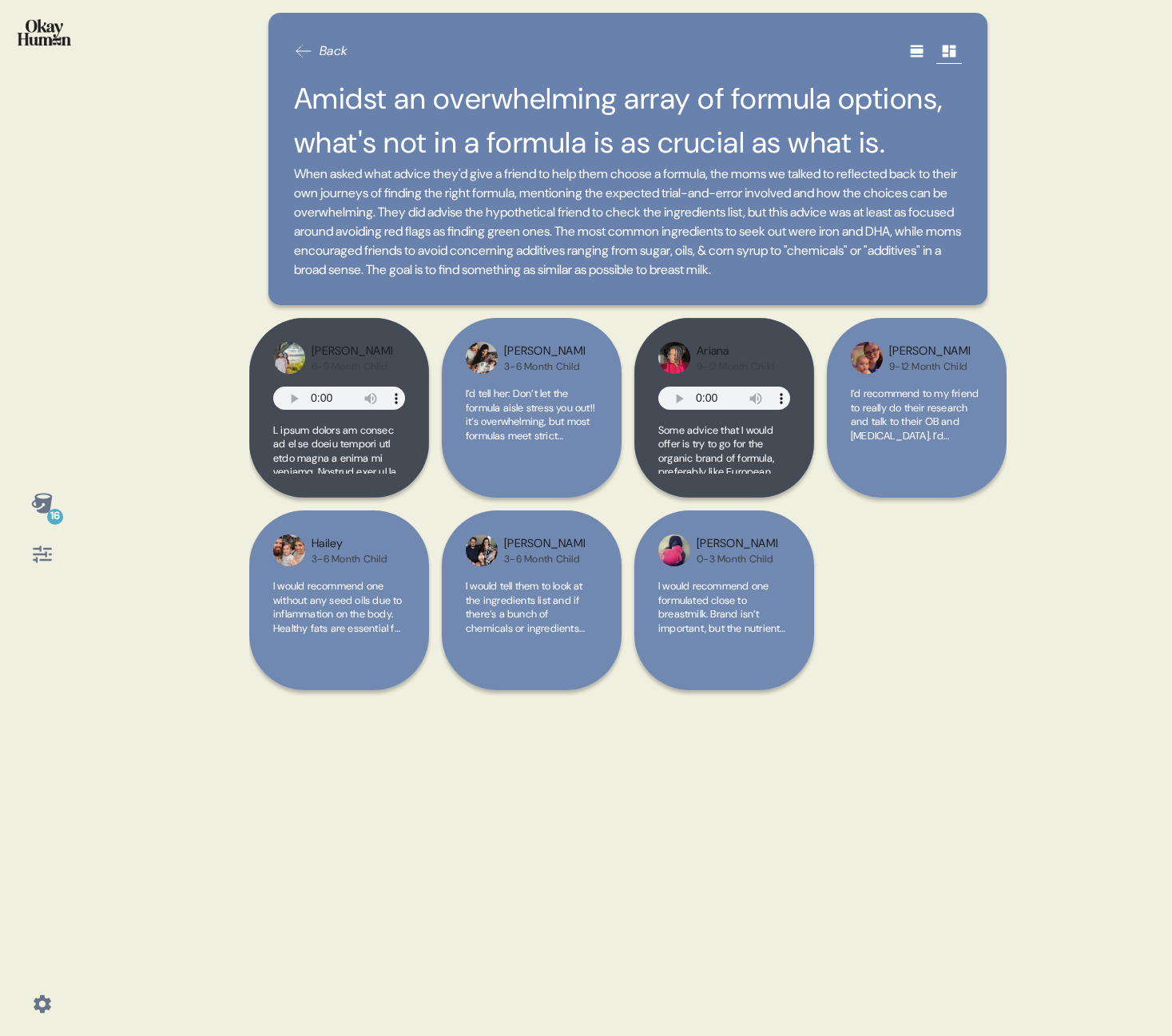
click at [425, 825] on div "Back Amidst an overwhelming array of formula options, what's not in a formula i…" at bounding box center [628, 518] width 758 height 1036
